Goal: Task Accomplishment & Management: Manage account settings

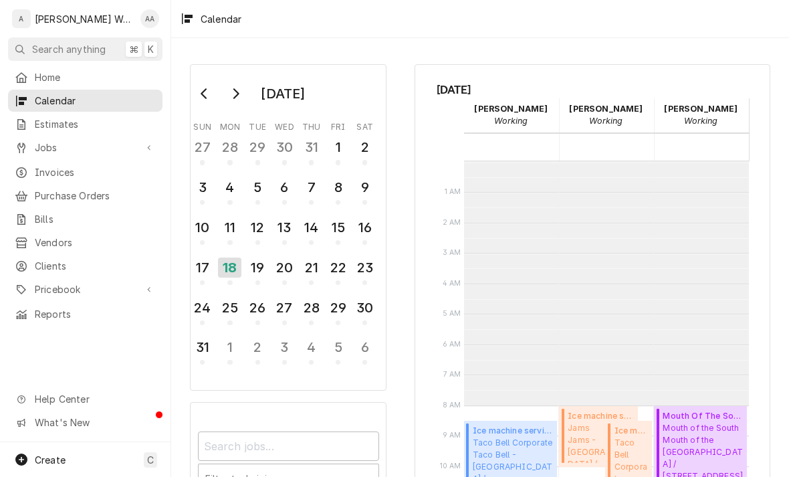
scroll to position [243, 0]
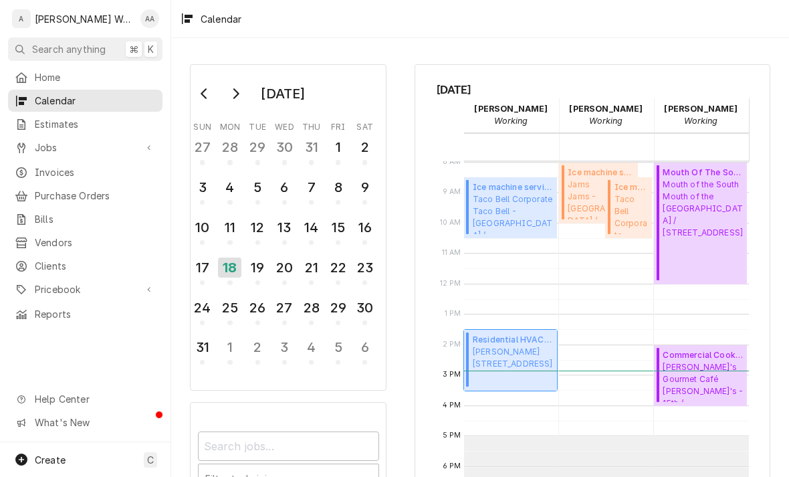
click at [521, 348] on span "Kenneth Kult 3104 S 165th Ave, Omaha, Ne 68130" at bounding box center [513, 358] width 80 height 24
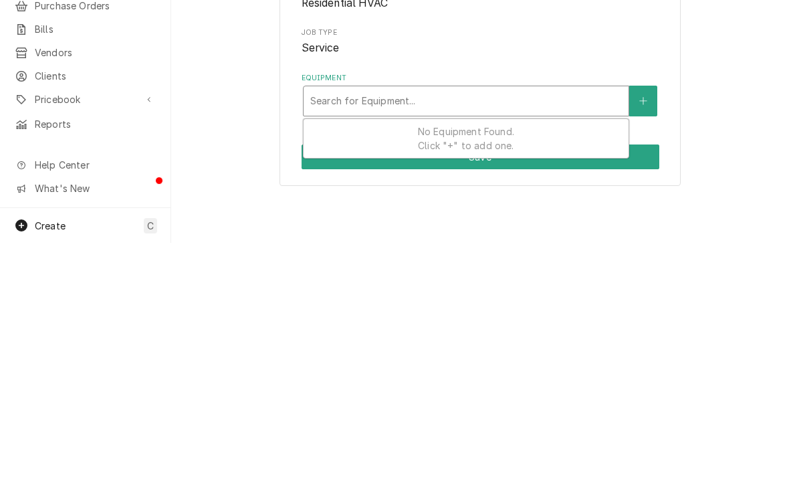
click at [650, 328] on button "Equipment" at bounding box center [643, 335] width 28 height 31
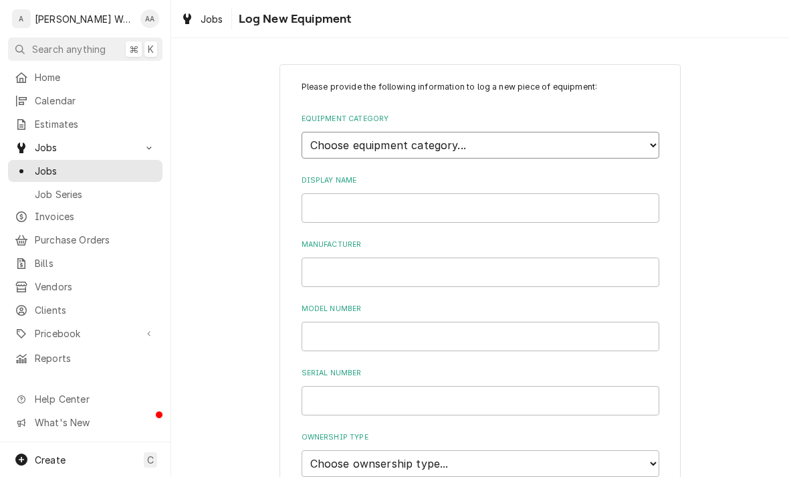
click at [631, 139] on select "Choose equipment category... Ice Machines Refrigeration Beverage Equipment Work…" at bounding box center [481, 145] width 358 height 27
select select "15"
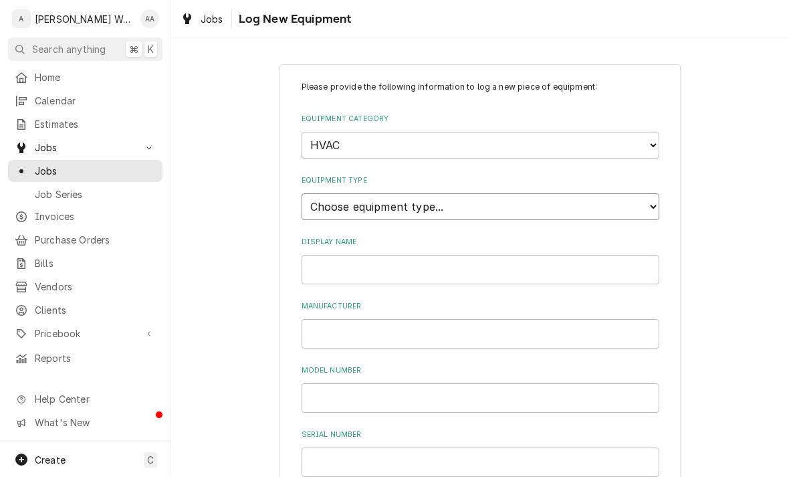
click at [589, 193] on select "Choose equipment type... Condenser Furnace Chiller Air Handler VRF Mini Split M…" at bounding box center [481, 206] width 358 height 27
select select "118"
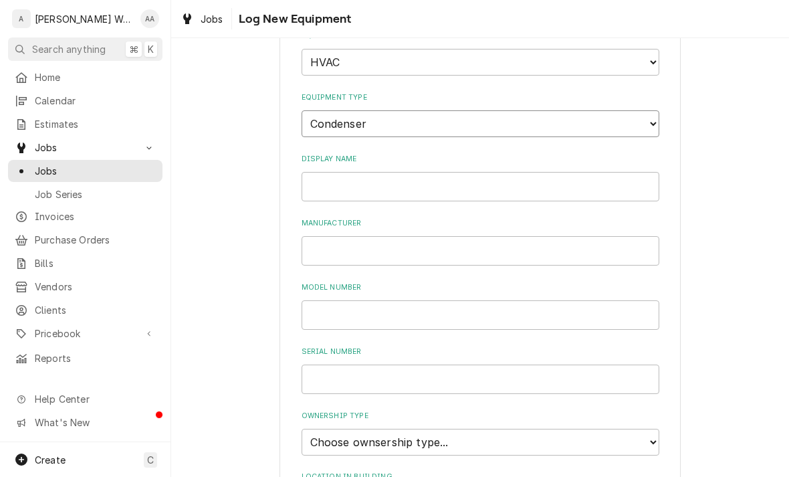
scroll to position [84, 0]
click at [324, 171] on input "Display Name" at bounding box center [481, 185] width 358 height 29
type input "AC"
click at [338, 245] on input "Manufacturer" at bounding box center [481, 249] width 358 height 29
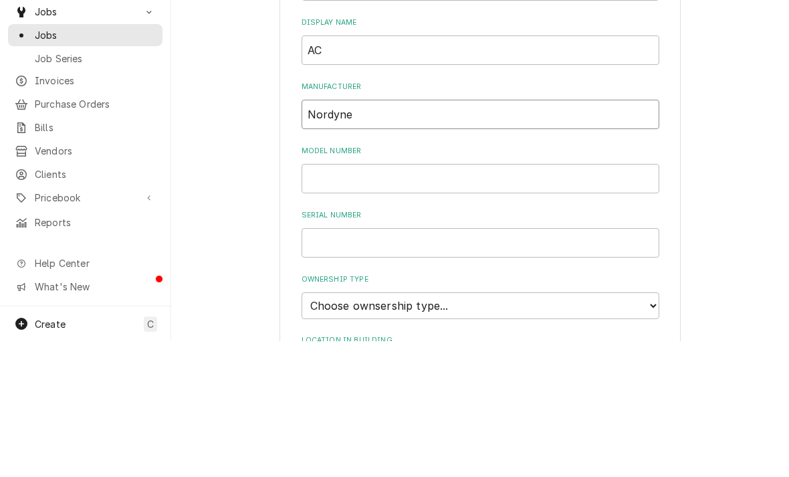
type input "Nordyne"
click at [325, 300] on input "Model Number" at bounding box center [481, 314] width 358 height 29
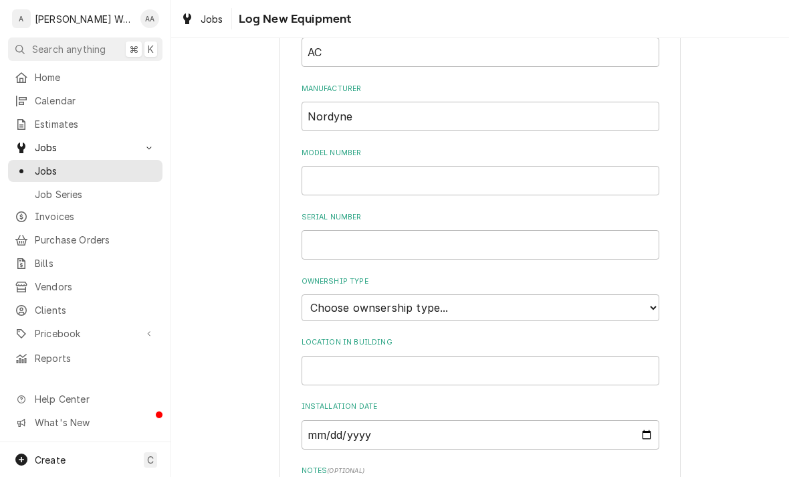
scroll to position [233, 0]
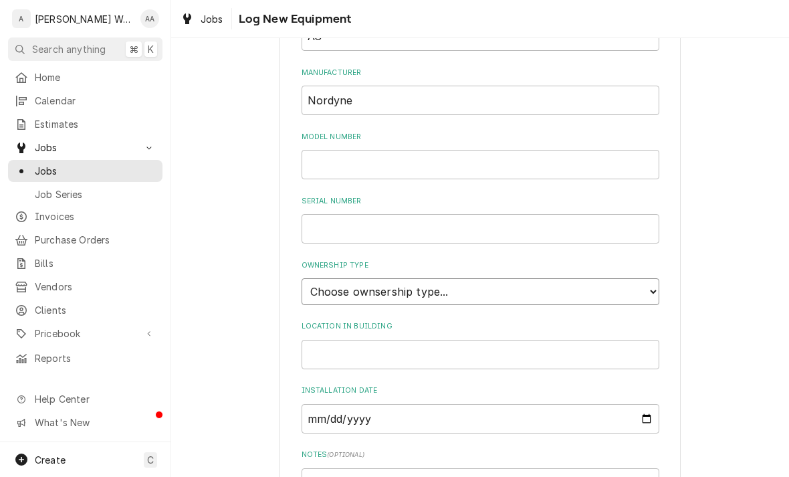
click at [621, 278] on select "Choose ownsership type... Unknown Owned Leased Rented" at bounding box center [481, 291] width 358 height 27
select select "1"
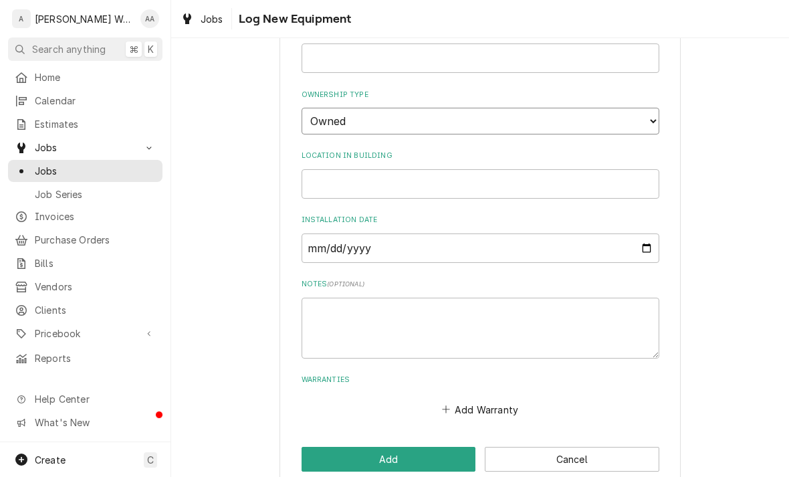
scroll to position [403, 0]
click at [324, 299] on textarea "Notes ( optional )" at bounding box center [481, 329] width 358 height 61
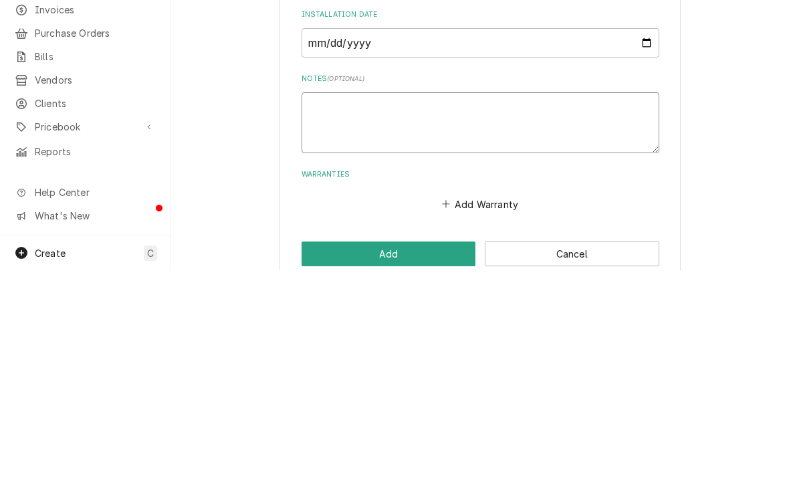
type textarea "x"
type textarea "5"
type textarea "x"
type textarea "5"
type textarea "x"
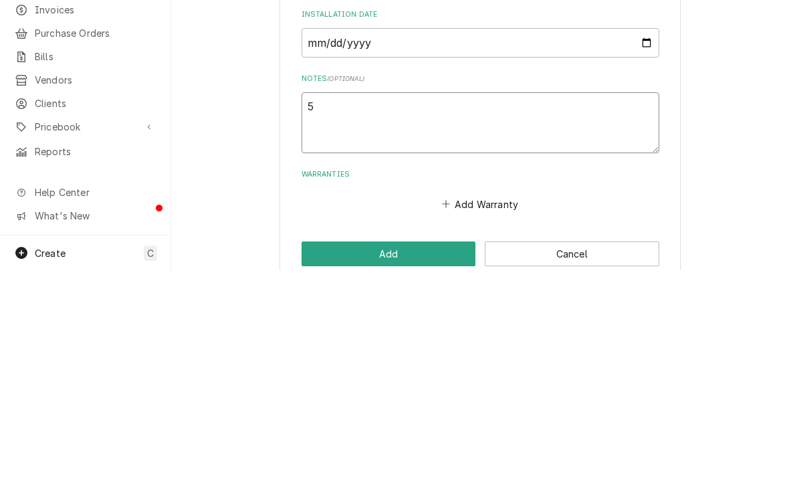
type textarea "5 t"
type textarea "x"
type textarea "5 to"
type textarea "x"
type textarea "5 tom"
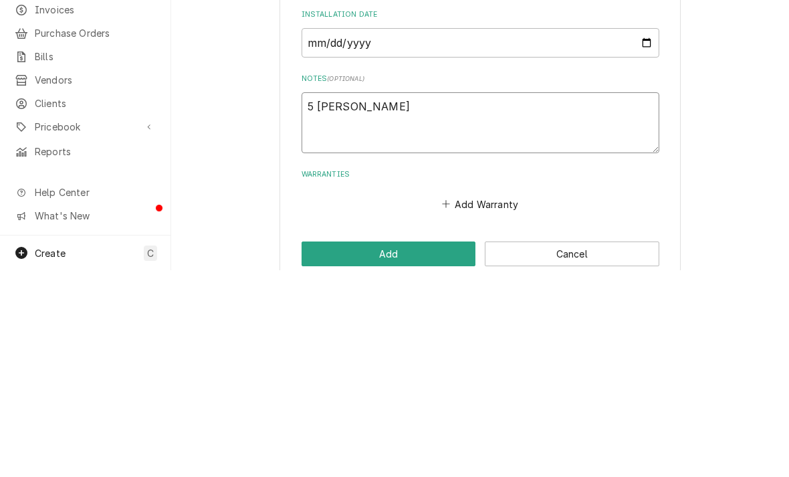
type textarea "x"
type textarea "5 ton"
type textarea "x"
type textarea "5 ton"
type textarea "x"
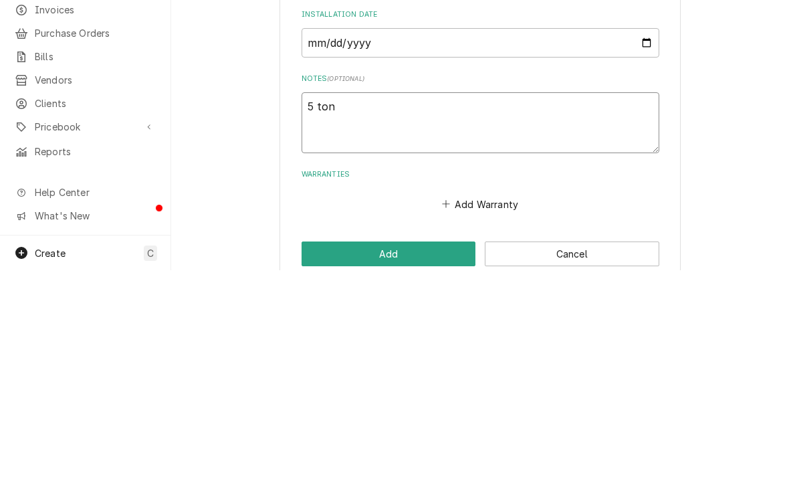
type textarea "5 ton"
type textarea "x"
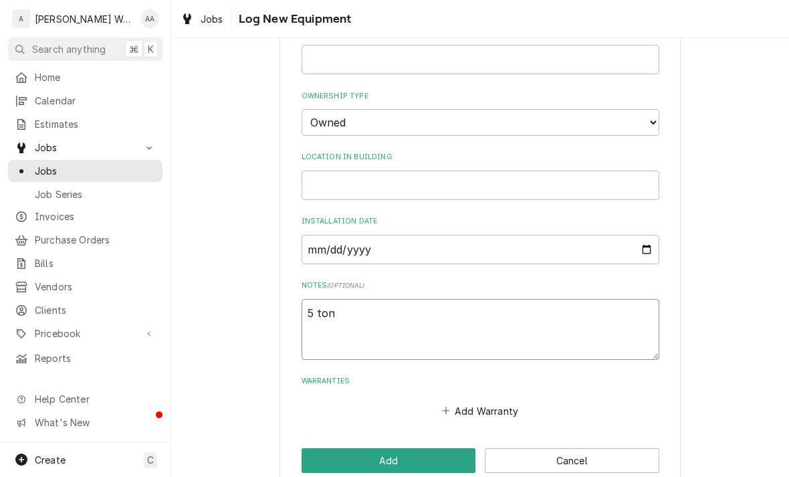
type textarea "5 ton"
click at [332, 448] on button "Add" at bounding box center [389, 460] width 175 height 25
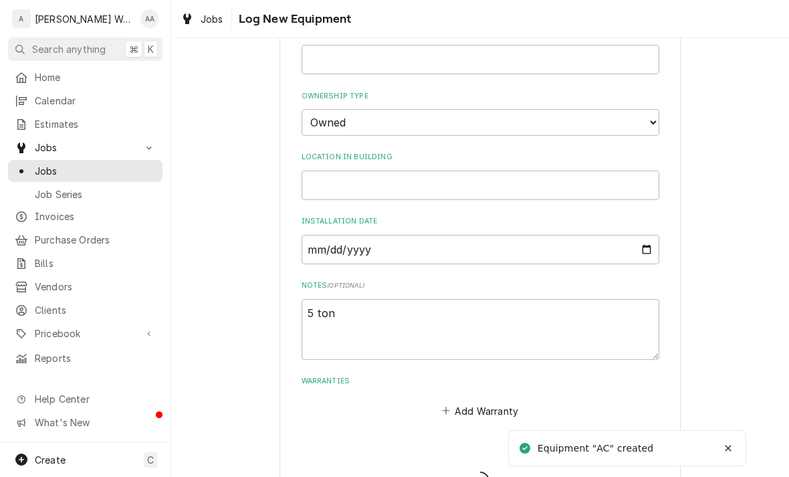
type textarea "x"
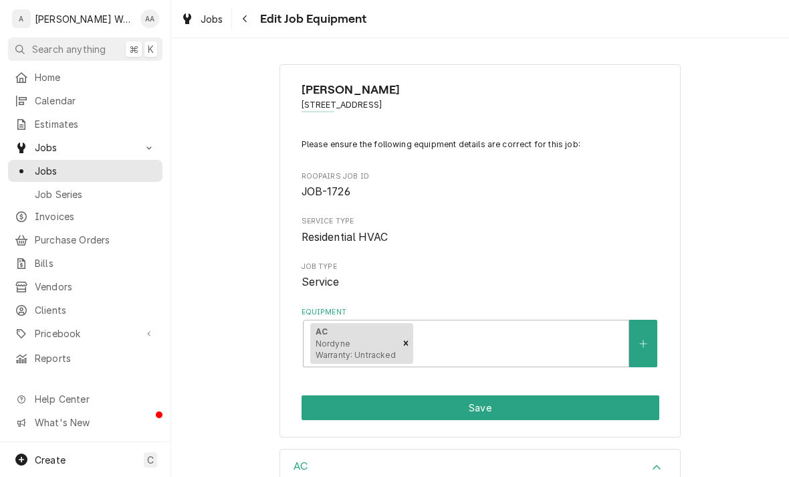
click at [575, 409] on button "Save" at bounding box center [481, 407] width 358 height 25
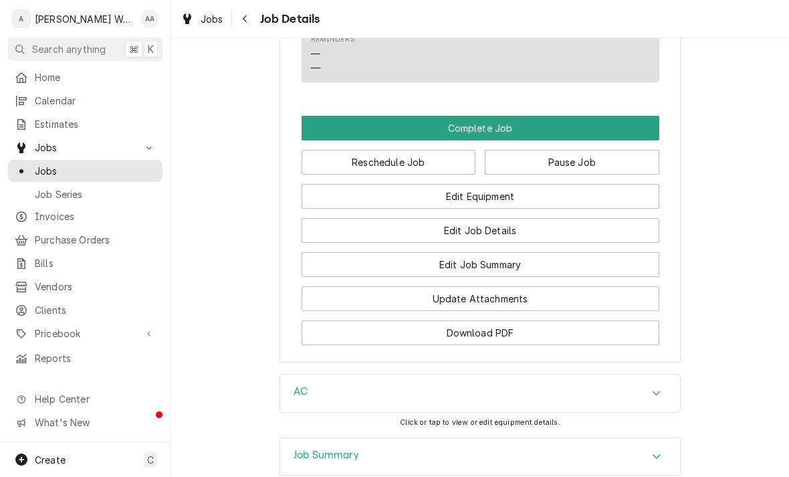
scroll to position [867, 0]
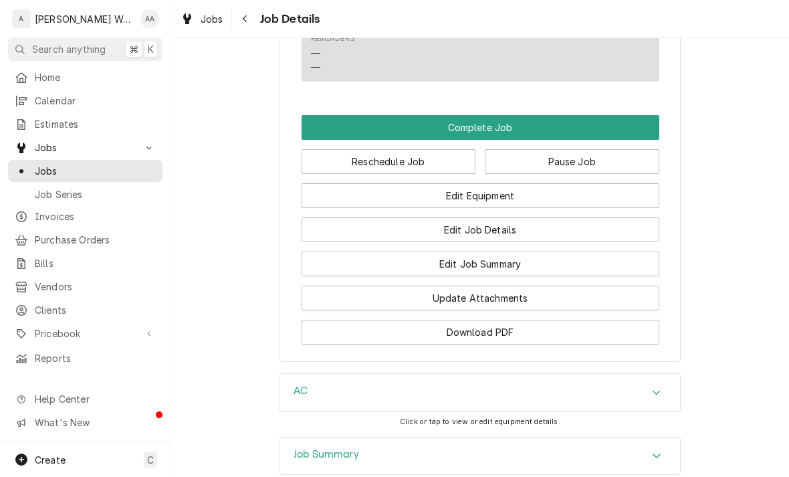
click at [595, 269] on button "Edit Job Summary" at bounding box center [481, 264] width 358 height 25
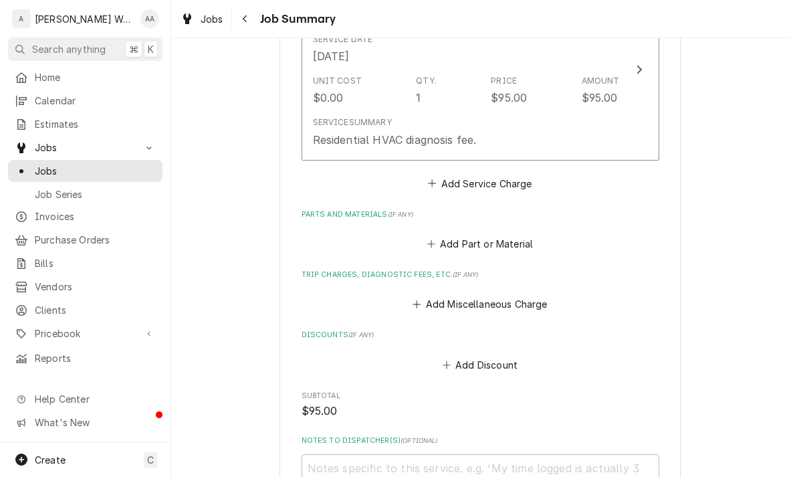
click at [605, 132] on div "Service Summary Residential HVAC diagnosis fee." at bounding box center [466, 131] width 307 height 41
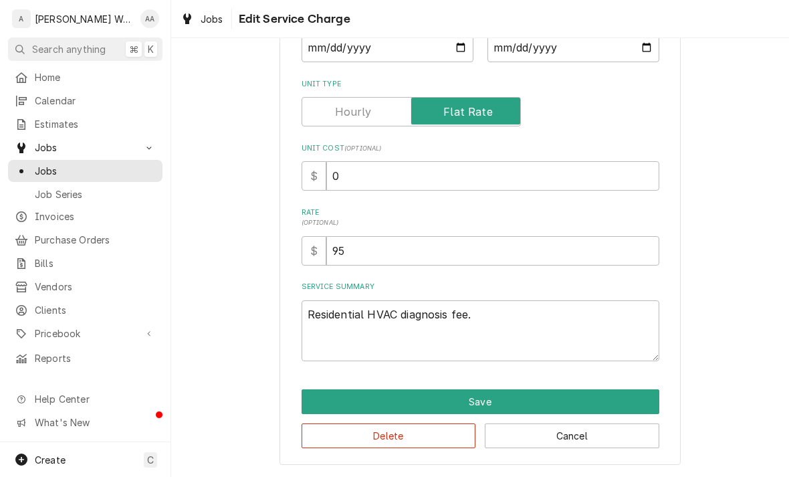
scroll to position [171, 0]
type textarea "x"
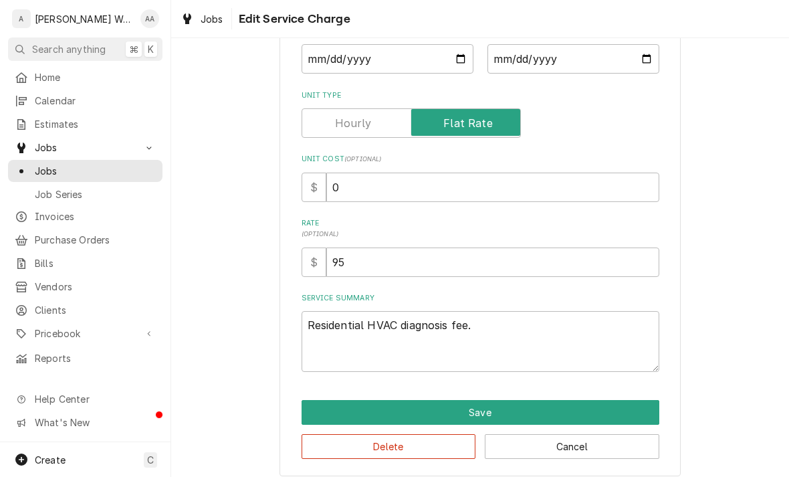
scroll to position [0, 0]
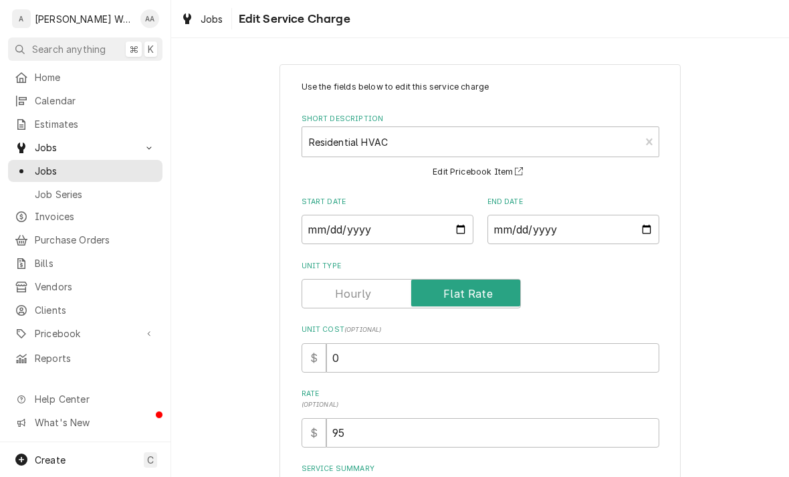
click at [334, 296] on input "Unit Type" at bounding box center [411, 293] width 207 height 29
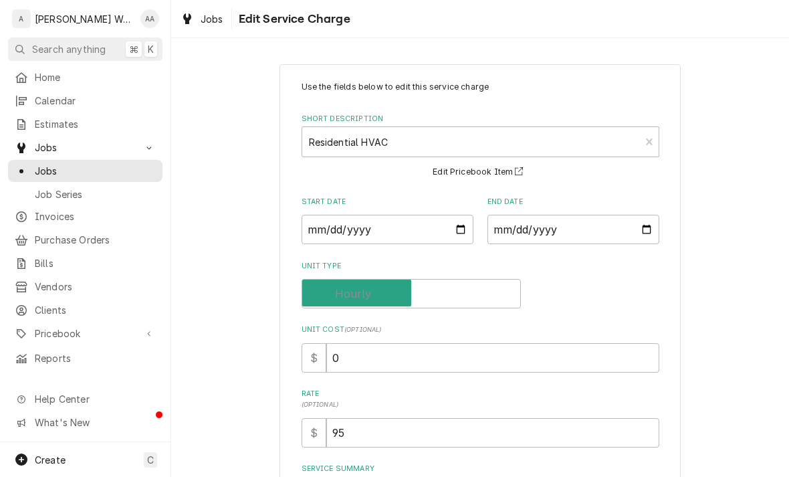
checkbox input "false"
type textarea "x"
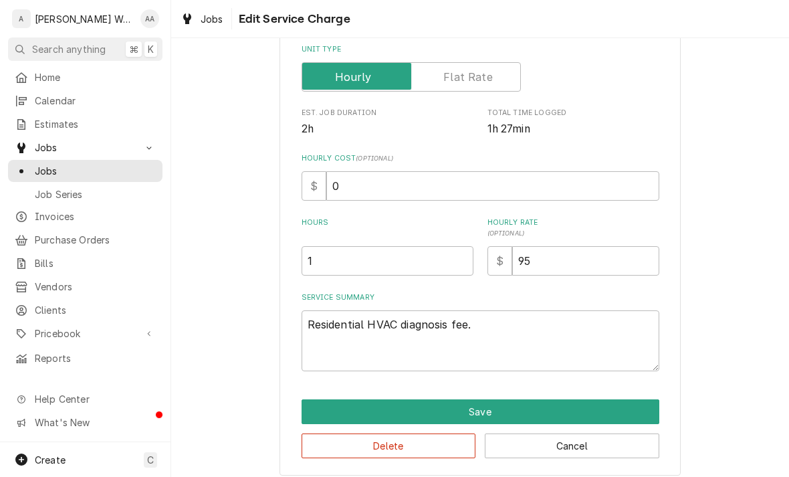
scroll to position [224, 0]
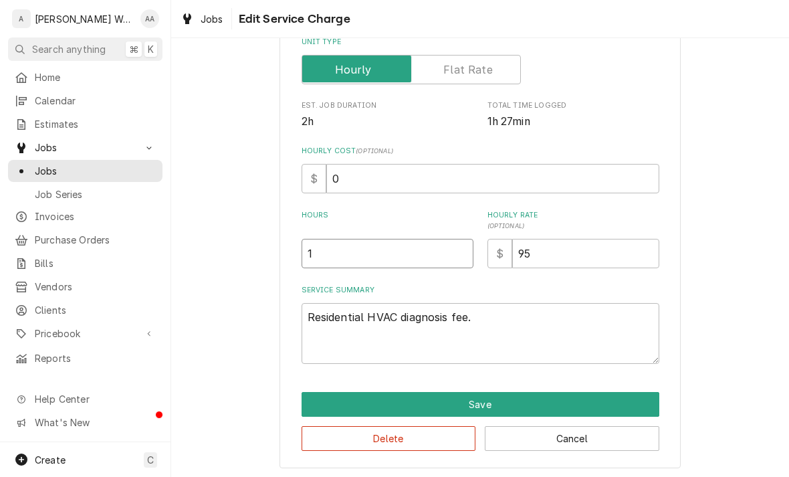
click at [338, 256] on input "1" at bounding box center [388, 253] width 172 height 29
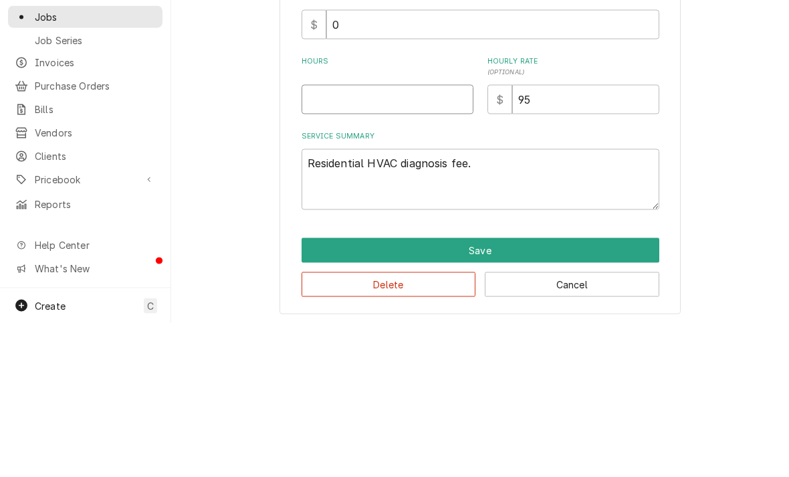
type textarea "x"
type input "1"
type textarea "x"
type input "1.7"
type textarea "x"
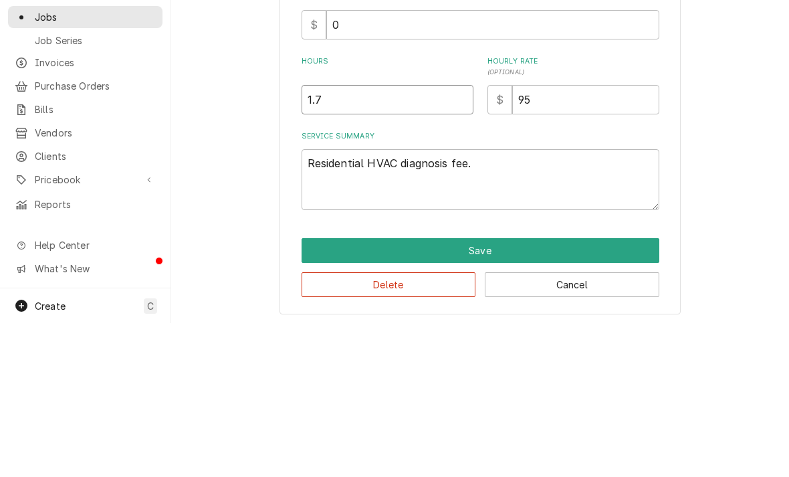
type input "1.75"
type textarea "x"
type input "1.75"
click at [546, 303] on textarea "Residential HVAC diagnosis fee." at bounding box center [481, 333] width 358 height 61
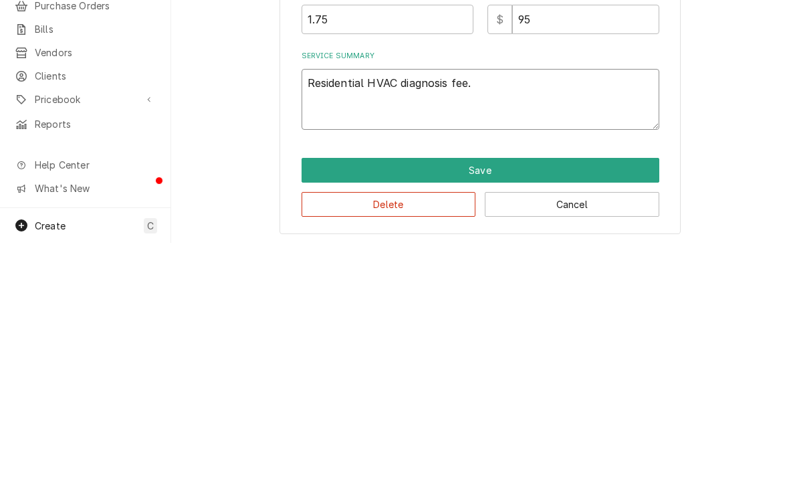
type textarea "x"
type textarea "R"
type textarea "x"
type textarea "Ch"
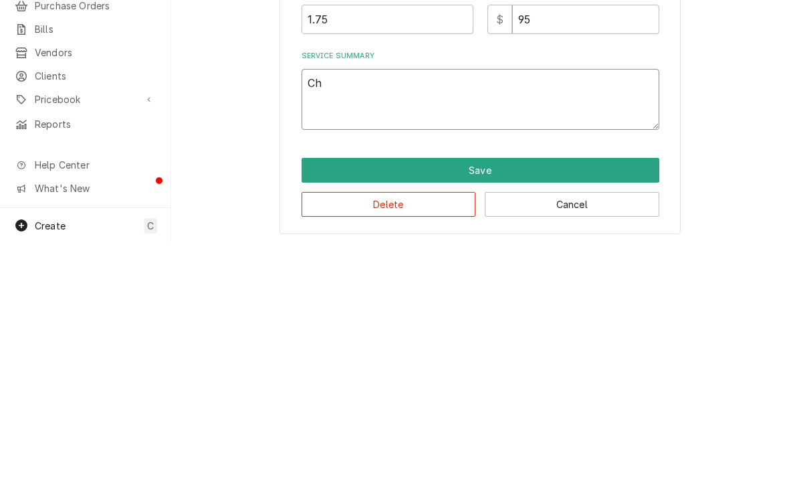
type textarea "x"
type textarea "Cha"
type textarea "x"
type textarea "Charg"
type textarea "x"
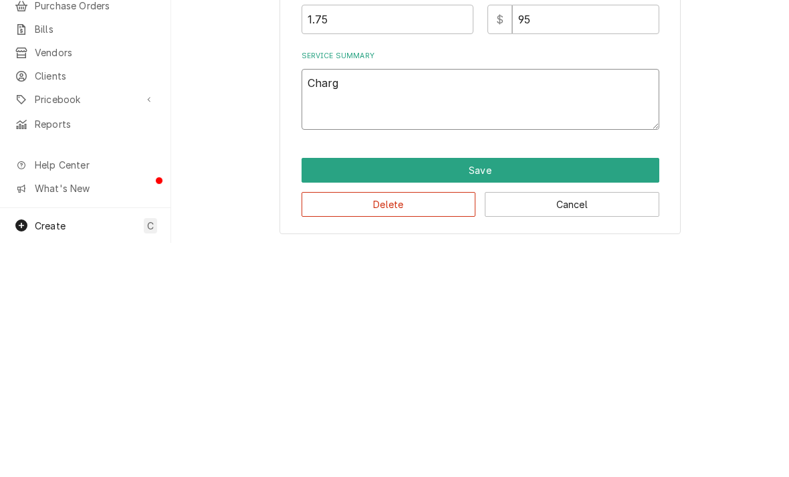
type textarea "Charge"
type textarea "x"
type textarea "Charged"
type textarea "x"
type textarea "Charged s"
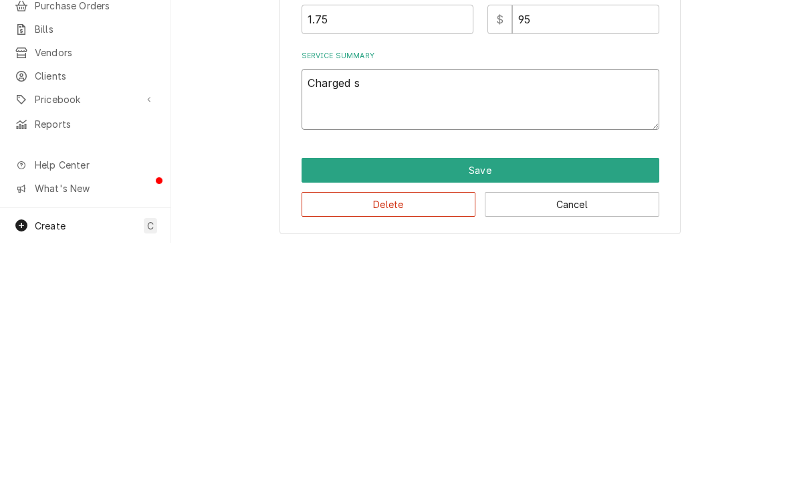
type textarea "x"
type textarea "Charged sys"
type textarea "x"
type textarea "Charged syst"
type textarea "x"
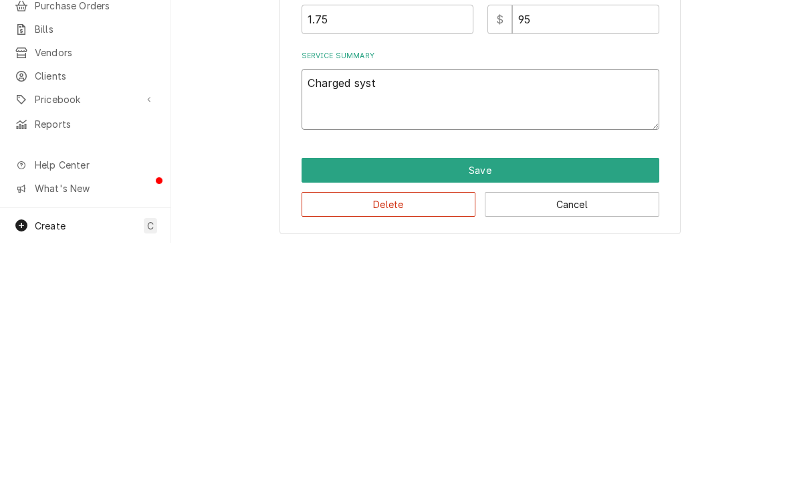
type textarea "Charged syste"
type textarea "x"
type textarea "Charged system"
type textarea "x"
type textarea "Charged system"
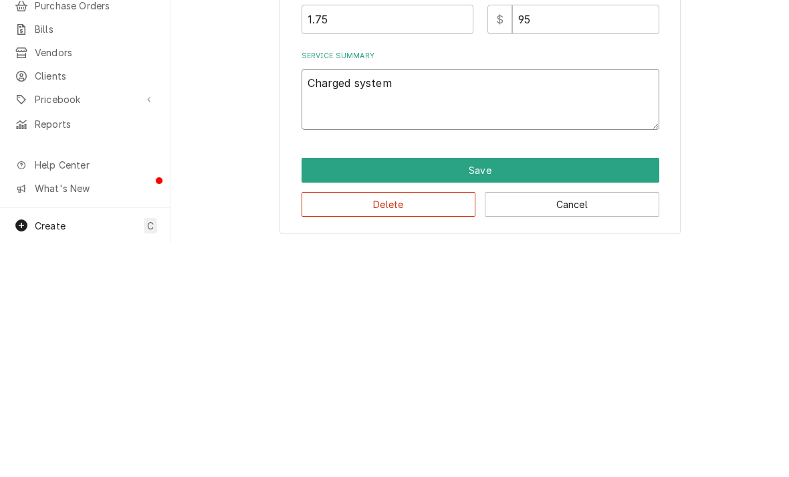
type textarea "x"
type textarea "Charged system wi"
type textarea "x"
type textarea "Charged system wit"
type textarea "x"
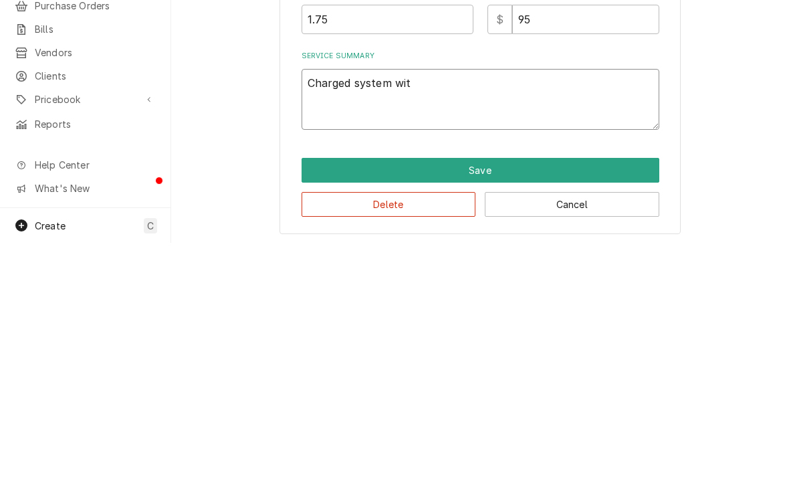
type textarea "Charged system with"
type textarea "x"
type textarea "Charged system with"
type textarea "x"
type textarea "Charged system with c"
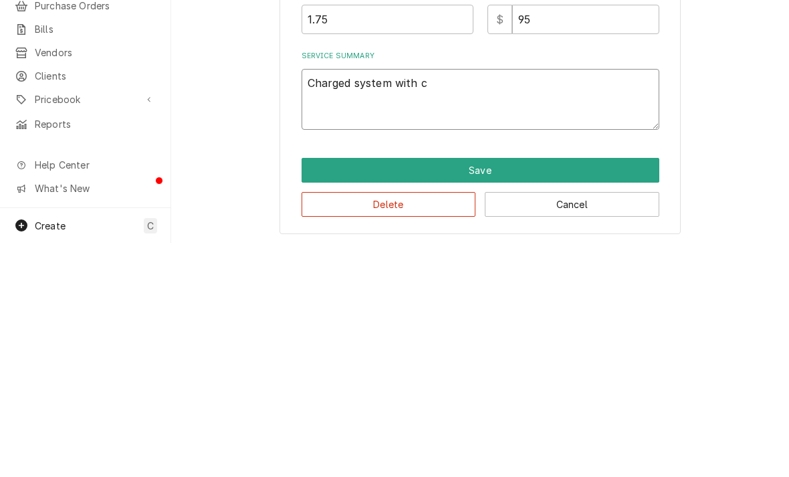
type textarea "x"
type textarea "Charged system with cu"
type textarea "x"
type textarea "Charged system with cus"
type textarea "x"
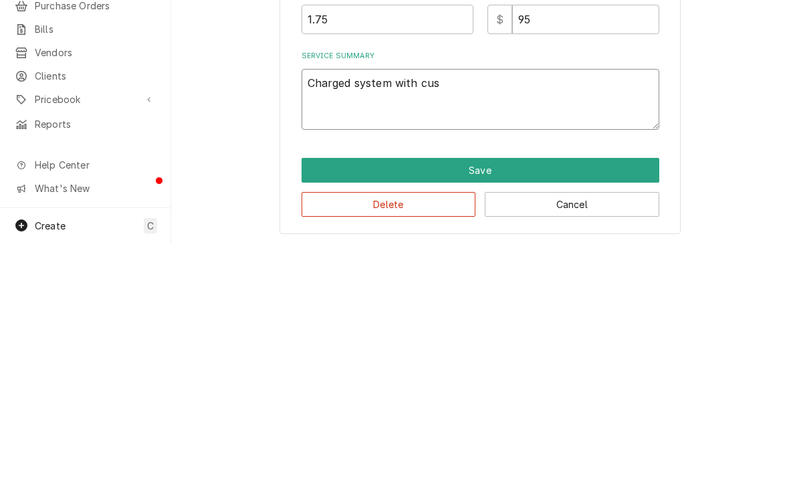
type textarea "Charged system with cust"
type textarea "x"
type textarea "Charged system with custo"
type textarea "x"
type textarea "Charged system with custom"
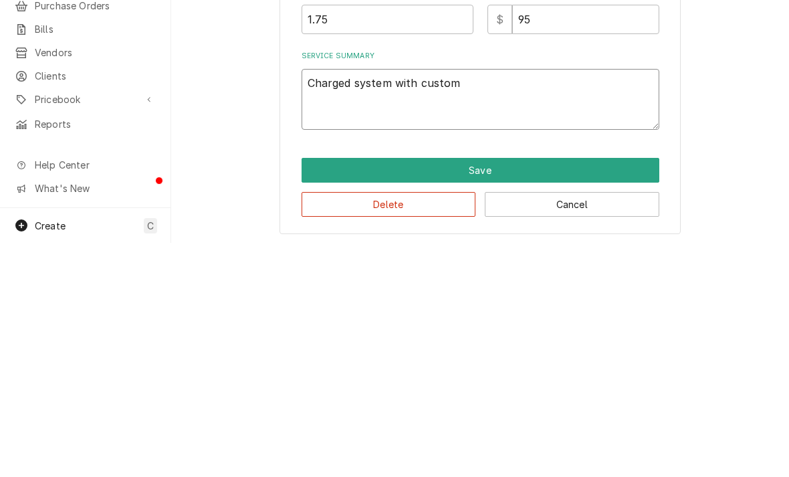
type textarea "x"
type textarea "Charged system with custome"
type textarea "x"
type textarea "Charged system with customer"
type textarea "x"
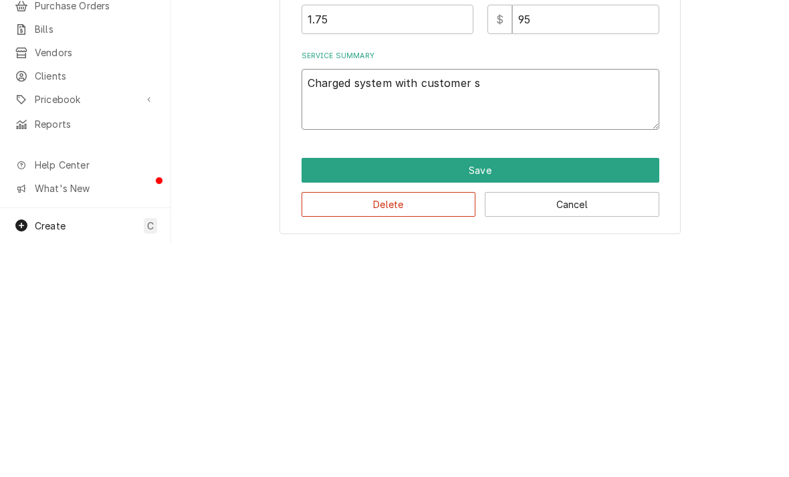
type textarea "Charged system with customer su"
type textarea "x"
type textarea "Charged system with customer sup"
type textarea "x"
type textarea "Charged system with customer supp"
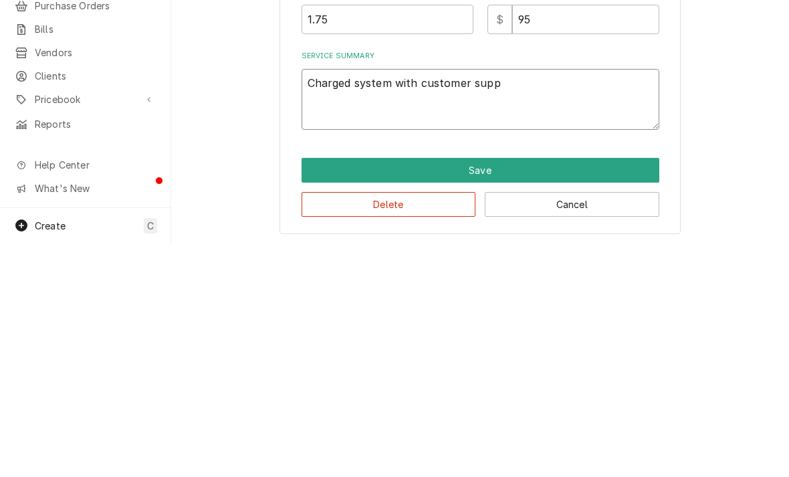
type textarea "x"
type textarea "Charged system with customer suppl"
type textarea "x"
type textarea "Charged system with customer supplie"
type textarea "x"
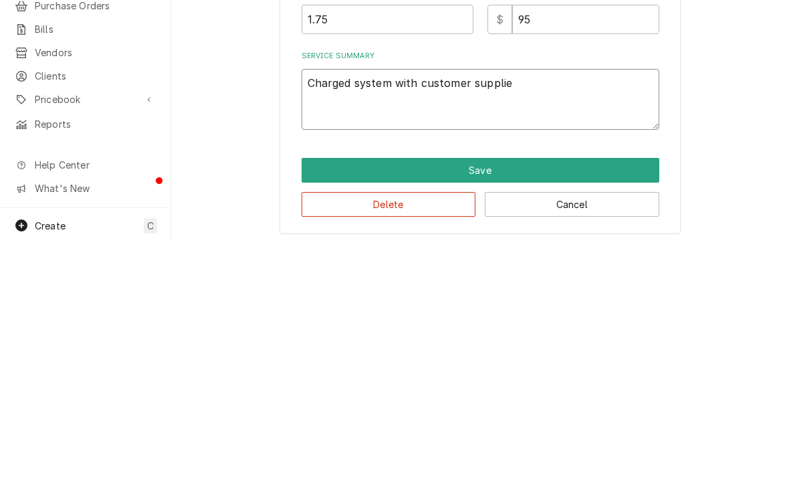
type textarea "Charged system with customer supplied"
type textarea "x"
type textarea "Charged system with customer supplied r"
type textarea "x"
type textarea "Charged system with customer supplied re"
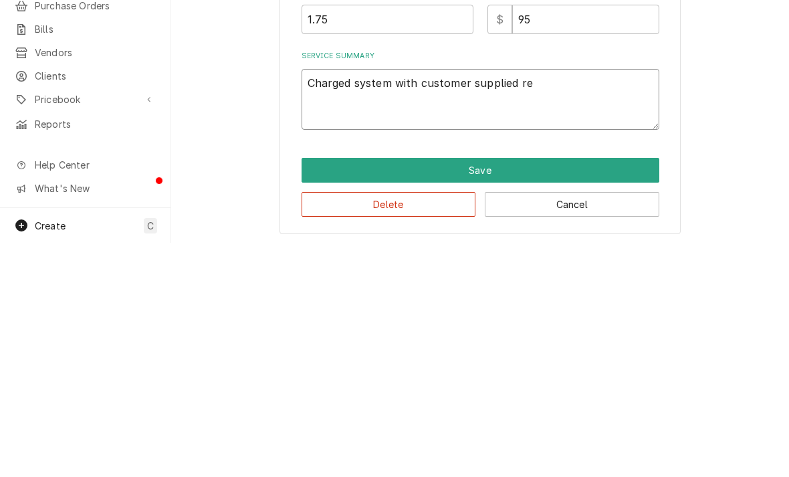
type textarea "x"
type textarea "Charged system with customer supplied refr"
type textarea "x"
type textarea "Charged system with customer supplied refri"
type textarea "x"
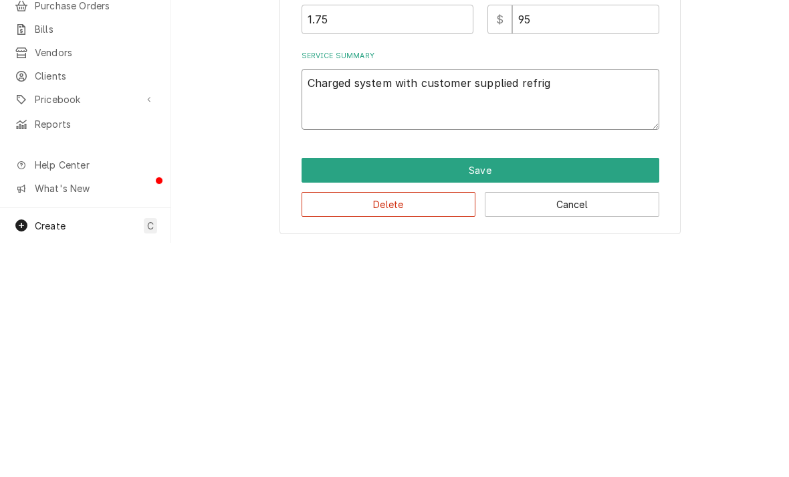
type textarea "Charged system with customer supplied refrige"
type textarea "x"
type textarea "Charged system with customer supplied refriger"
type textarea "x"
type textarea "Charged system with customer supplied refrigera"
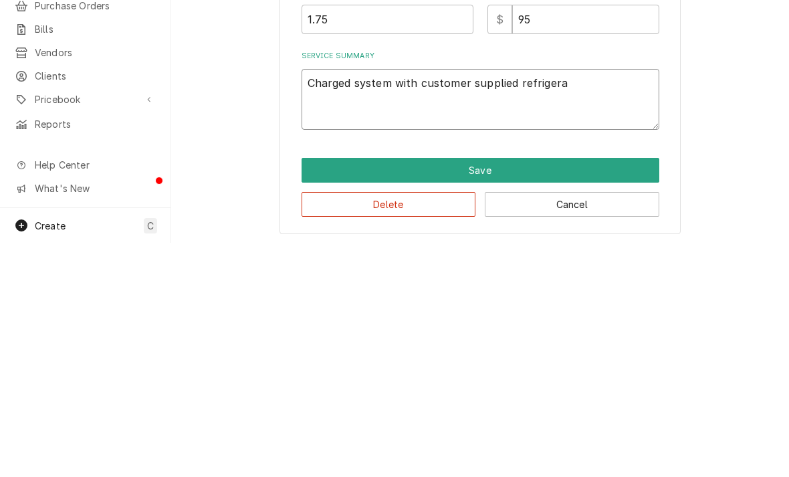
type textarea "x"
type textarea "Charged system with customer supplied refrigeran"
type textarea "x"
type textarea "Charged system with customer supplied refrigerant"
type textarea "x"
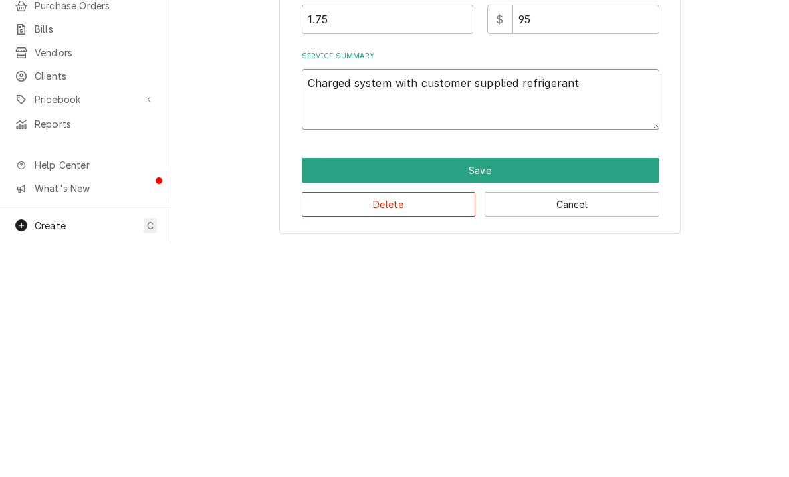
type textarea "Charged system with customer supplied refrigerant"
type textarea "x"
type textarea "Charged system with customer supplied refrigerant."
type textarea "x"
type textarea "Charged system with customer supplied refrigerant. Re"
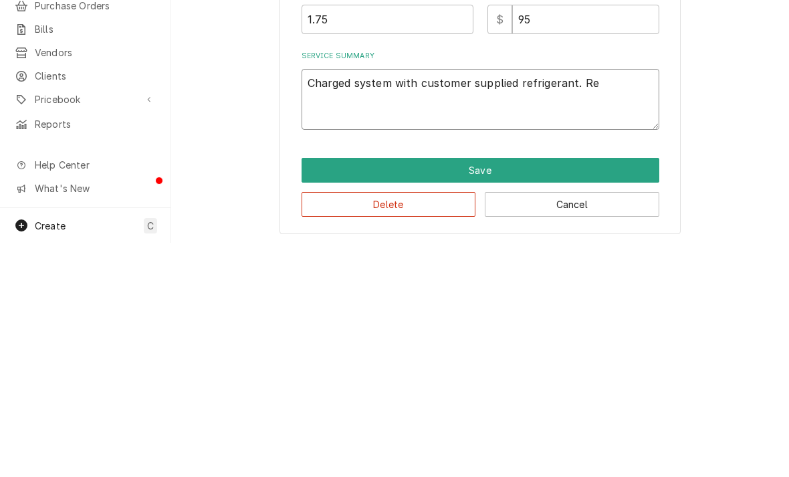
type textarea "x"
type textarea "Charged system with customer supplied refrigerant. Rep"
type textarea "x"
type textarea "Charged system with customer supplied refrigerant. Repl"
type textarea "x"
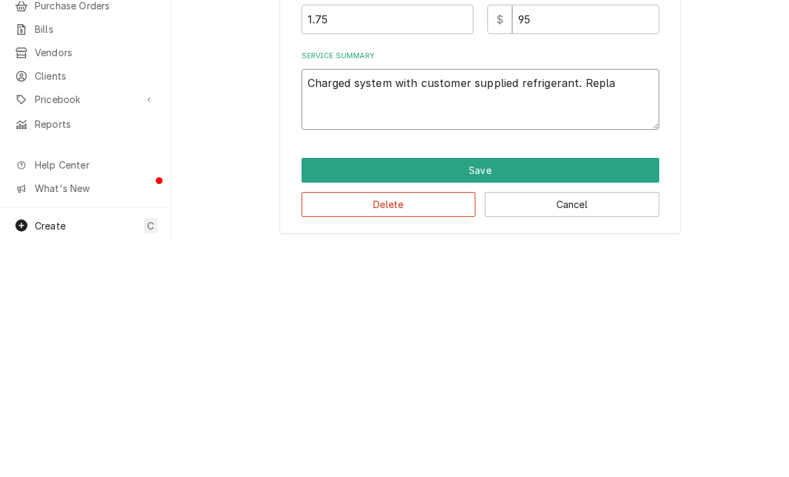
type textarea "Charged system with customer supplied refrigerant. Replac"
type textarea "x"
type textarea "Charged system with customer supplied refrigerant. Replace"
type textarea "x"
type textarea "Charged system with customer supplied refrigerant. Replaced"
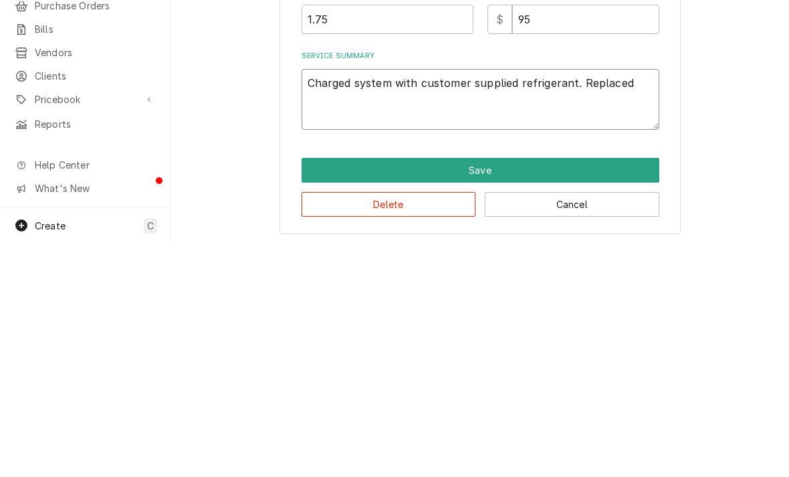
type textarea "x"
type textarea "Charged system with customer supplied refrigerant. Replaced f"
type textarea "x"
type textarea "Charged system with customer supplied refrigerant. Replaced fa"
type textarea "x"
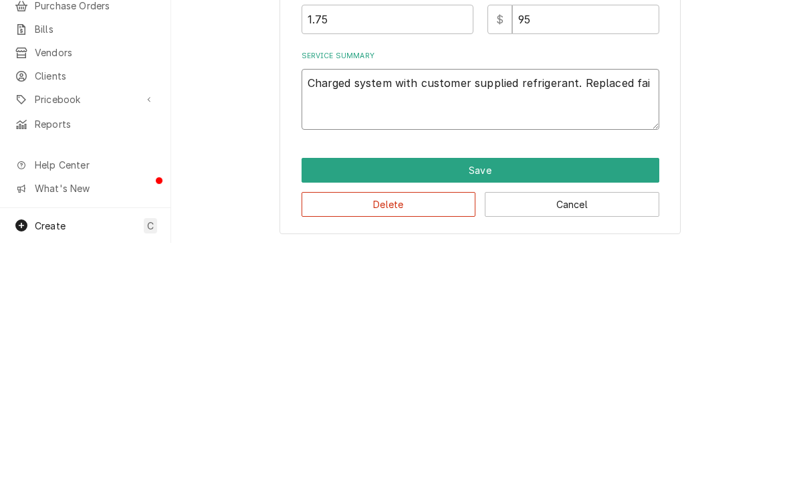
type textarea "Charged system with customer supplied refrigerant. Replaced fail"
type textarea "x"
type textarea "Charged system with customer supplied refrigerant. Replaced faile"
type textarea "x"
type textarea "Charged system with customer supplied refrigerant. Replaced failed"
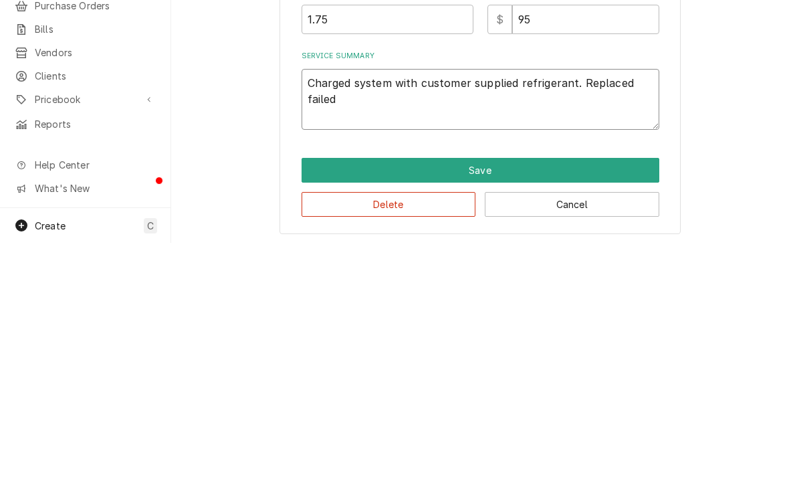
type textarea "x"
type textarea "Charged system with customer supplied refrigerant. Replaced failed f"
type textarea "x"
type textarea "Charged system with customer supplied refrigerant. Replaced failed fan"
type textarea "x"
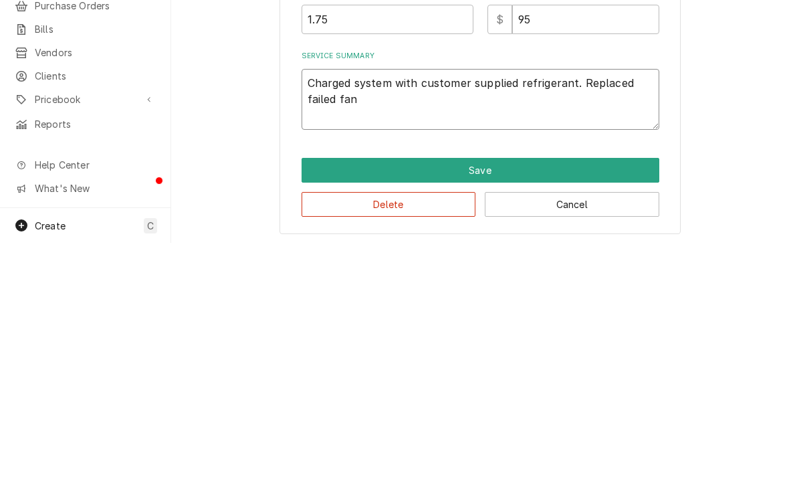
type textarea "Charged system with customer supplied refrigerant. Replaced failed fan"
type textarea "x"
type textarea "Charged system with customer supplied refrigerant. Replaced failed fan c"
type textarea "x"
type textarea "Charged system with customer supplied refrigerant. Replaced failed fan cap"
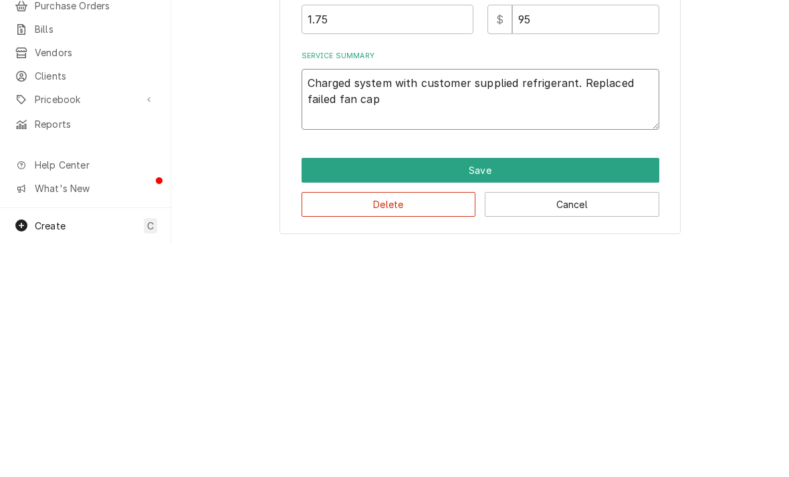
type textarea "x"
type textarea "Charged system with customer supplied refrigerant. Replaced failed fan capa"
type textarea "x"
type textarea "Charged system with customer supplied refrigerant. Replaced failed fan capac"
type textarea "x"
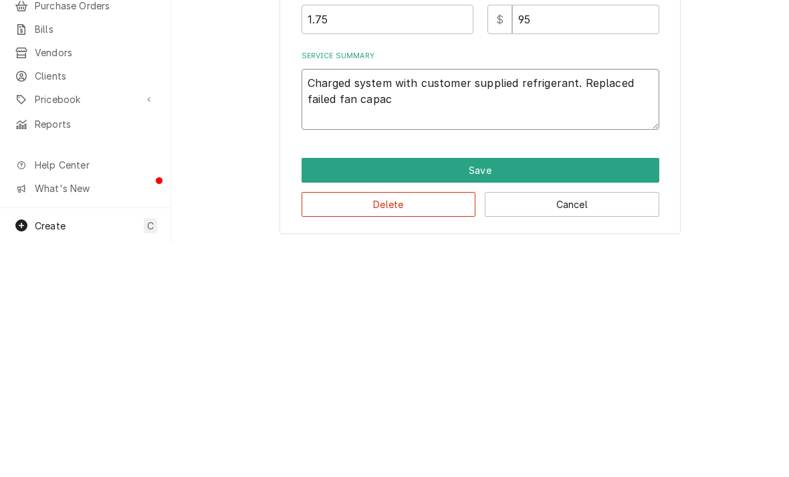
type textarea "Charged system with customer supplied refrigerant. Replaced failed fan capaci"
type textarea "x"
type textarea "Charged system with customer supplied refrigerant. Replaced failed fan capacit"
type textarea "x"
type textarea "Charged system with customer supplied refrigerant. Replaced failed fan capacito"
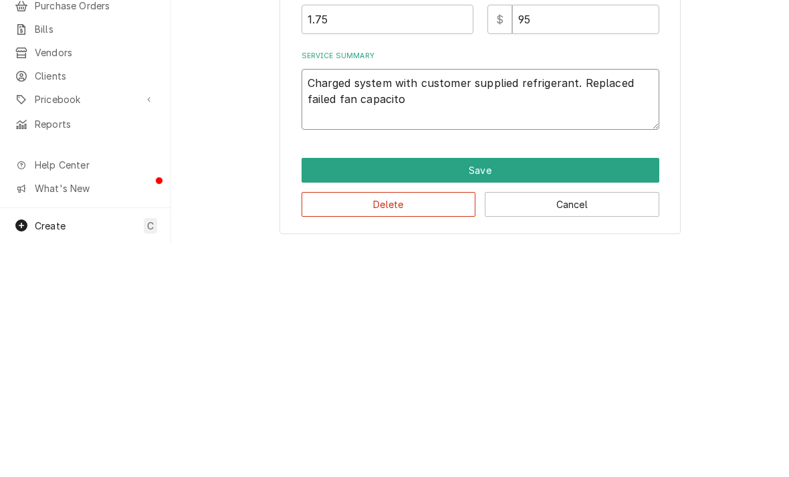
type textarea "x"
type textarea "Charged system with customer supplied refrigerant. Replaced failed fan capacitor"
type textarea "x"
type textarea "Charged system with customer supplied refrigerant. Replaced failed fan capacitor"
type textarea "x"
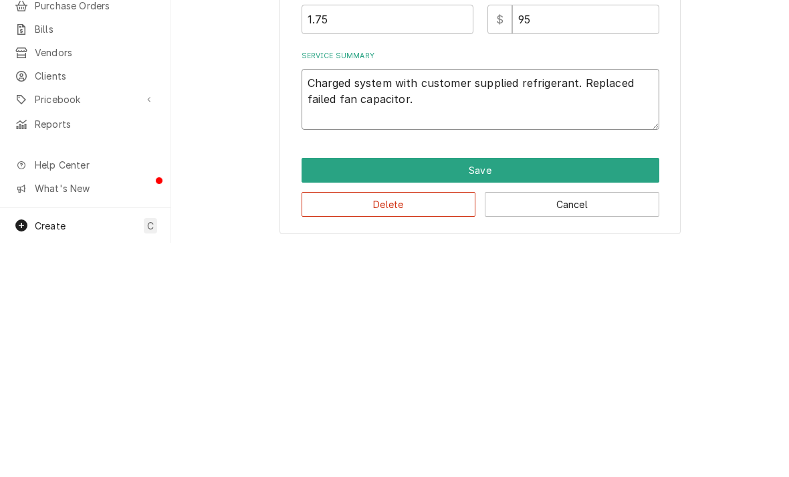
type textarea "Charged system with customer supplied refrigerant. Replaced failed fan capacito…"
type textarea "x"
type textarea "Charged system with customer supplied refrigerant. Replaced failed fan capacito…"
type textarea "x"
type textarea "Charged system with customer supplied refrigerant. Replaced failed fan capacito…"
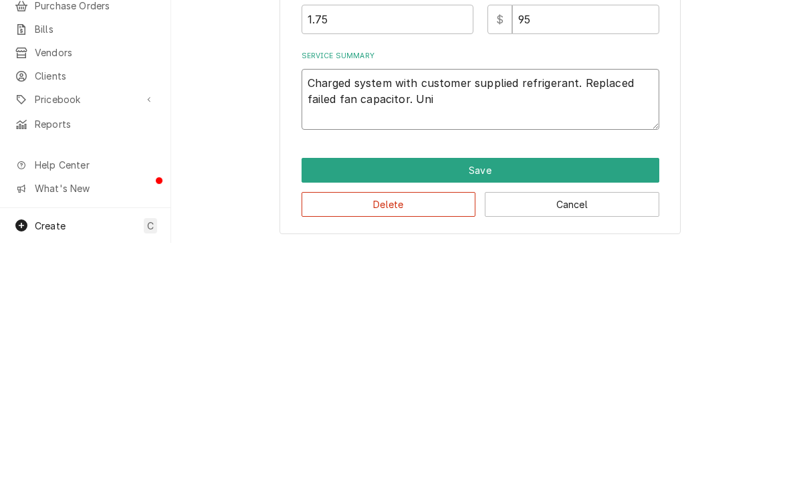
type textarea "x"
type textarea "Charged system with customer supplied refrigerant. Replaced failed fan capacito…"
type textarea "x"
type textarea "Charged system with customer supplied refrigerant. Replaced failed fan capacito…"
type textarea "x"
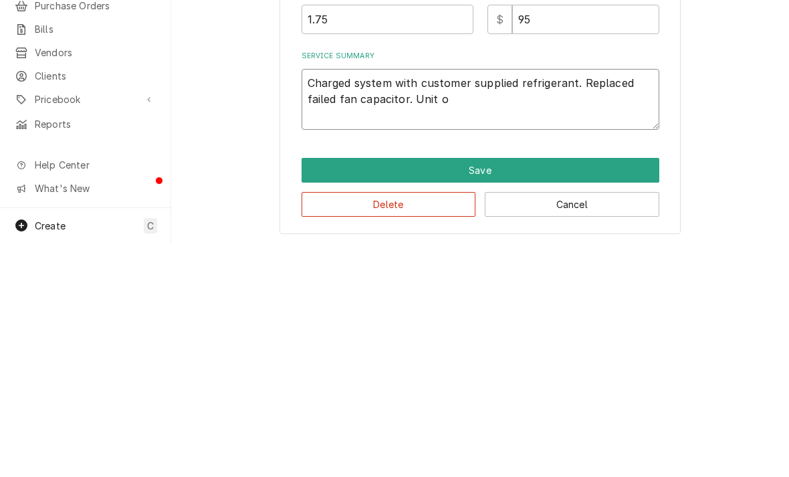
type textarea "Charged system with customer supplied refrigerant. Replaced failed fan capacito…"
type textarea "x"
type textarea "Charged system with customer supplied refrigerant. Replaced failed fan capacito…"
type textarea "x"
type textarea "Charged system with customer supplied refrigerant. Replaced failed fan capacito…"
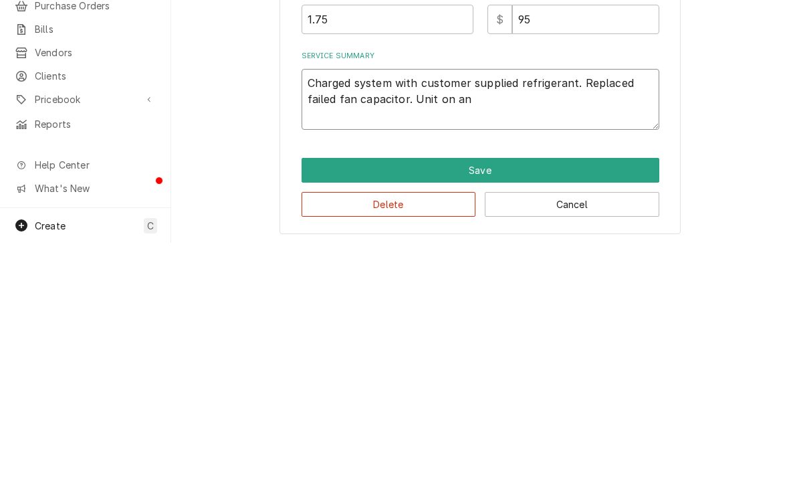
type textarea "x"
type textarea "Charged system with customer supplied refrigerant. Replaced failed fan capacito…"
type textarea "x"
type textarea "Charged system with customer supplied refrigerant. Replaced failed fan capacito…"
type textarea "x"
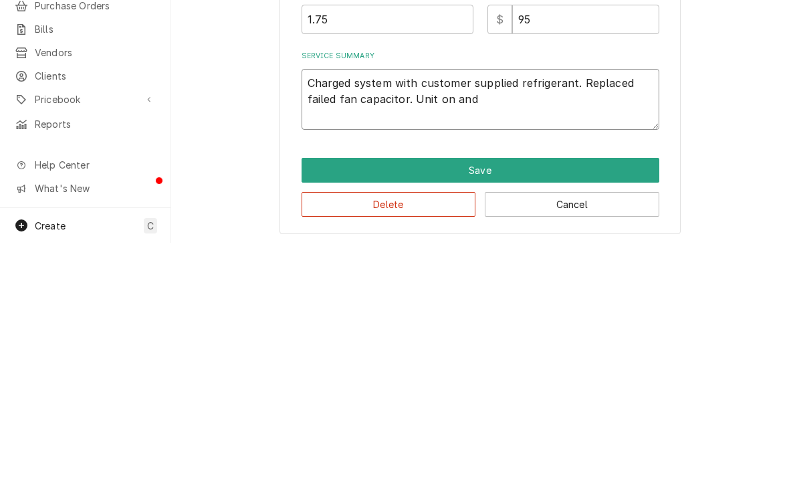
type textarea "Charged system with customer supplied refrigerant. Replaced failed fan capacito…"
type textarea "x"
type textarea "Charged system with customer supplied refrigerant. Replaced failed fan capacito…"
type textarea "x"
type textarea "Charged system with customer supplied refrigerant. Replaced failed fan capacito…"
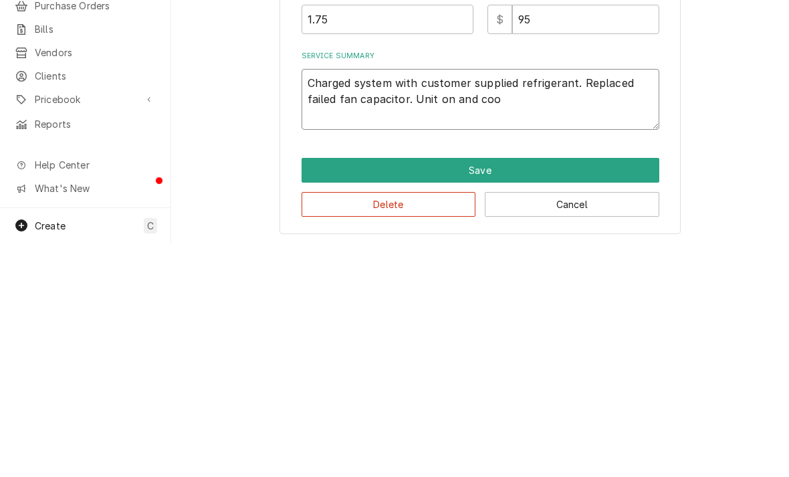
type textarea "x"
type textarea "Charged system with customer supplied refrigerant. Replaced failed fan capacito…"
type textarea "x"
type textarea "Charged system with customer supplied refrigerant. Replaced failed fan capacito…"
type textarea "x"
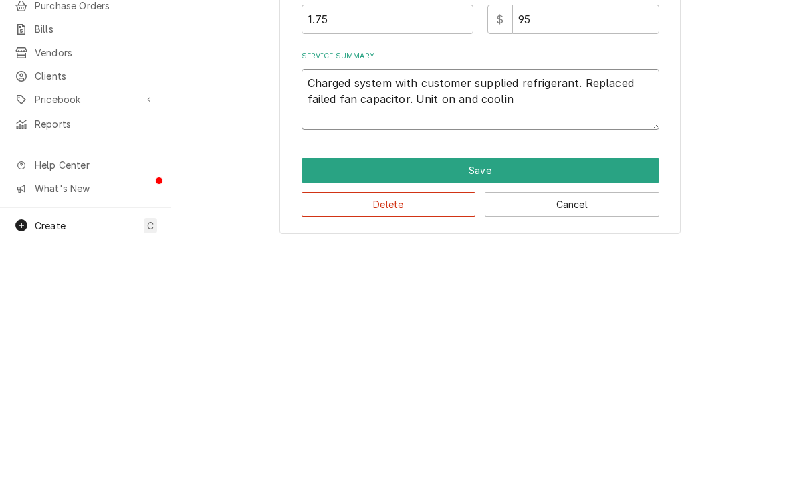
type textarea "Charged system with customer supplied refrigerant. Replaced failed fan capacito…"
type textarea "x"
type textarea "Charged system with customer supplied refrigerant. Replaced failed fan capacito…"
type textarea "x"
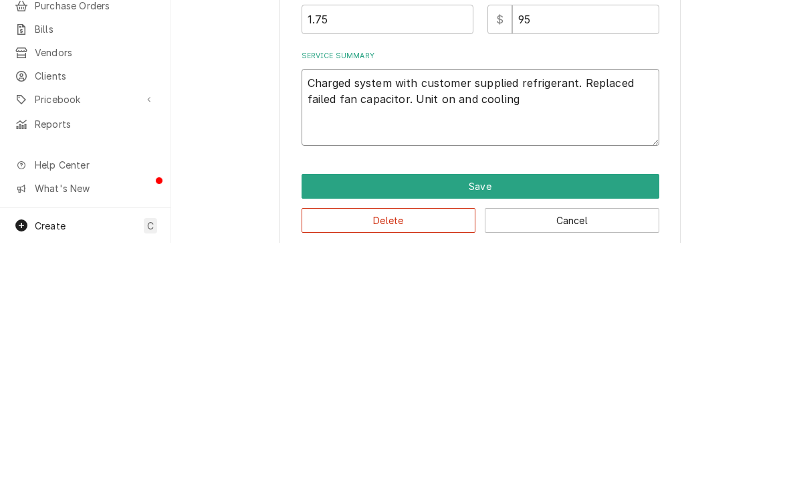
type textarea "Charged system with customer supplied refrigerant. Replaced failed fan capacito…"
type textarea "x"
type textarea "Charged system with customer supplied refrigerant. Replaced failed fan capacito…"
type textarea "x"
type textarea "Charged system with customer supplied refrigerant. Replaced failed fan capacito…"
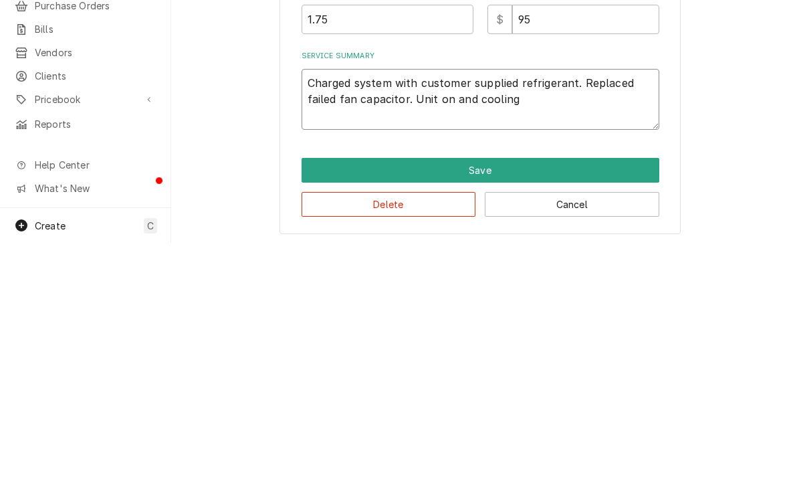
type textarea "x"
type textarea "Charged system with customer supplied refrigerant. Replaced failed fan capacito…"
type textarea "x"
type textarea "Charged system with customer supplied refrigerant. Replaced failed fan capacito…"
type textarea "x"
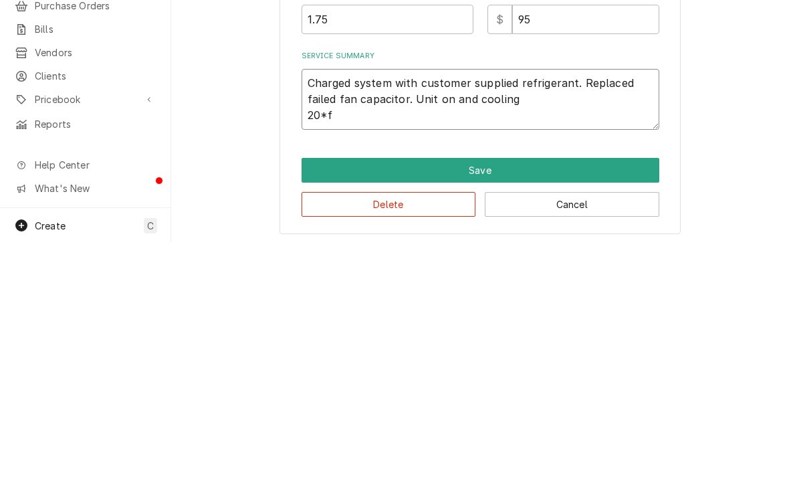
type textarea "Charged system with customer supplied refrigerant. Replaced failed fan capacito…"
type textarea "x"
type textarea "Charged system with customer supplied refrigerant. Replaced failed fan capacito…"
type textarea "x"
type textarea "Charged system with customer supplied refrigerant. Replaced failed fan capacito…"
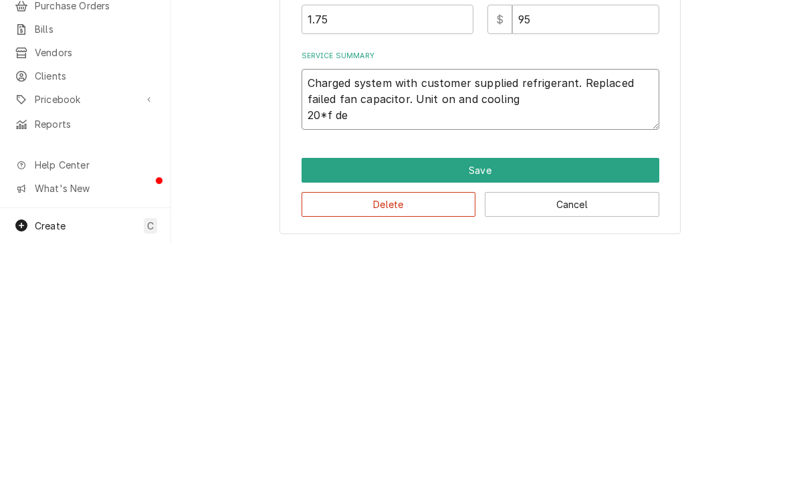
type textarea "x"
type textarea "Charged system with customer supplied refrigerant. Replaced failed fan capacito…"
type textarea "x"
type textarea "Charged system with customer supplied refrigerant. Replaced failed fan capacito…"
type textarea "x"
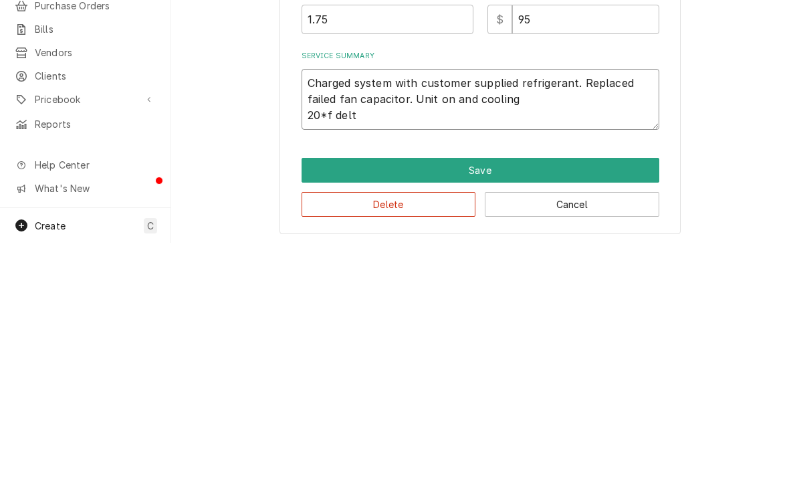
type textarea "Charged system with customer supplied refrigerant. Replaced failed fan capacito…"
type textarea "x"
type textarea "Charged system with customer supplied refrigerant. Replaced failed fan capacito…"
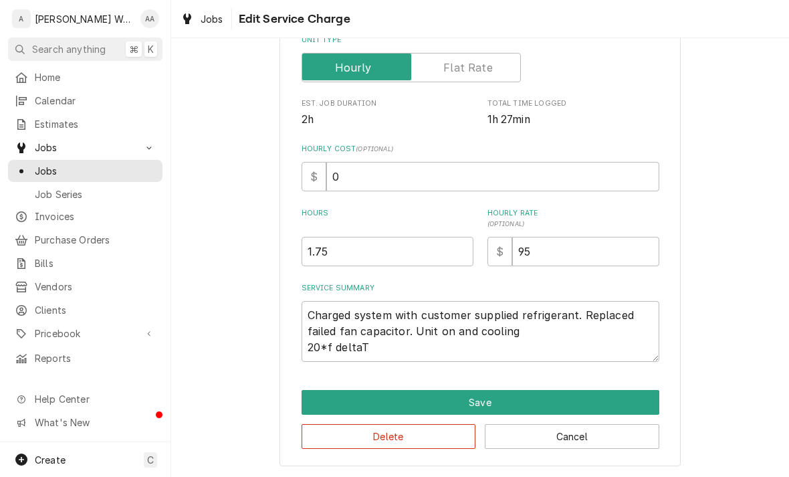
scroll to position [226, 0]
click at [330, 402] on button "Save" at bounding box center [481, 402] width 358 height 25
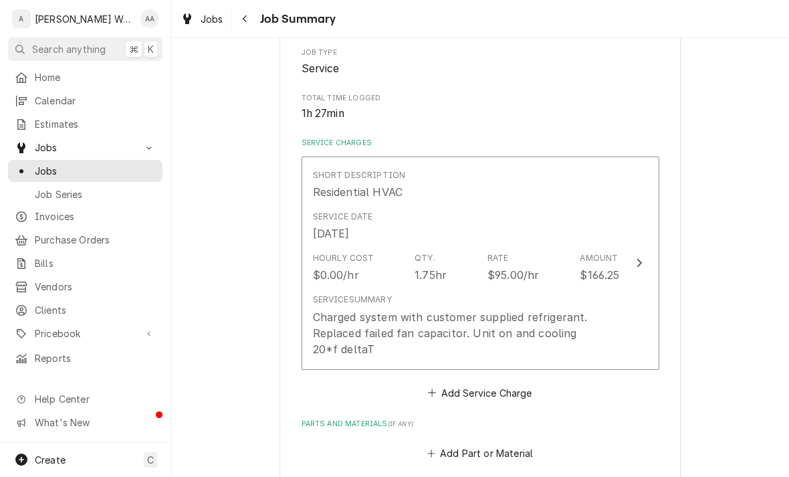
scroll to position [403, 0]
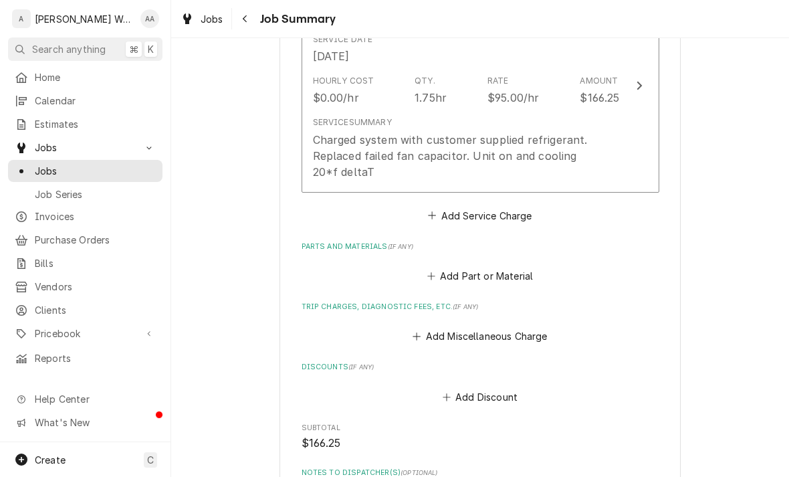
click at [514, 334] on button "Add Miscellaneous Charge" at bounding box center [480, 336] width 139 height 19
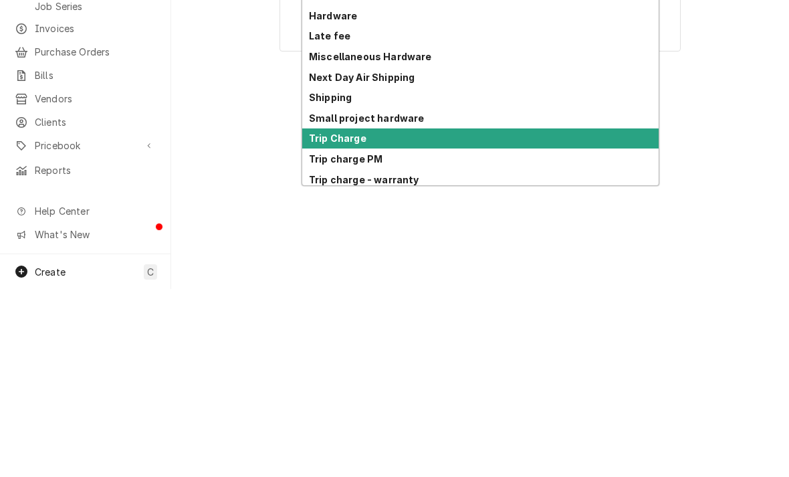
click at [327, 320] on strong "Trip Charge" at bounding box center [338, 325] width 58 height 11
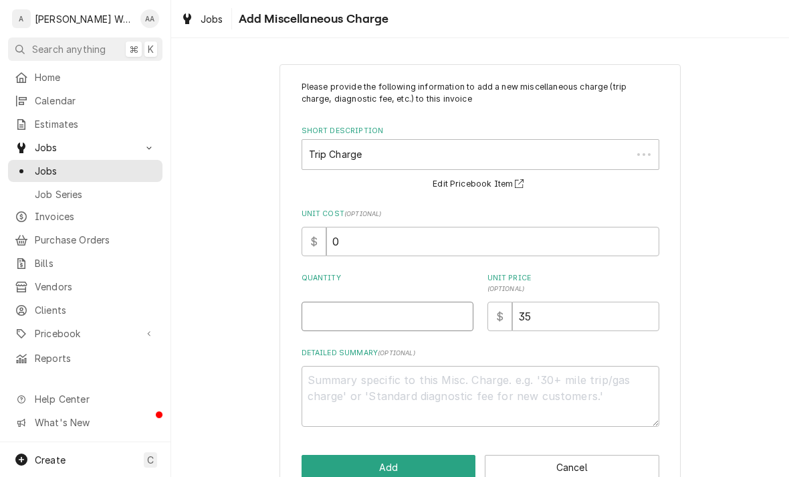
click at [342, 320] on input "Quantity" at bounding box center [388, 316] width 172 height 29
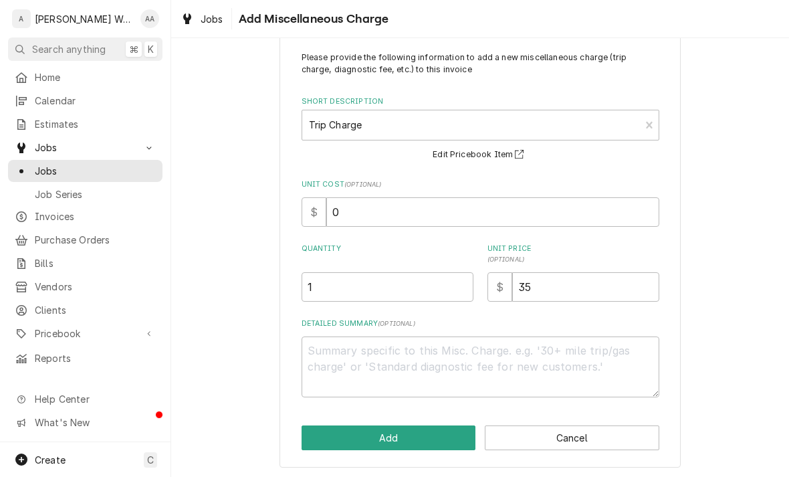
click at [329, 427] on button "Add" at bounding box center [389, 437] width 175 height 25
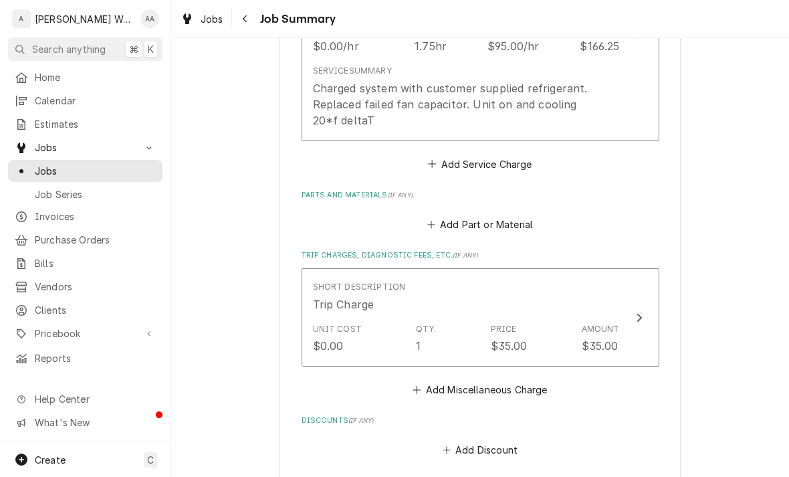
scroll to position [433, 0]
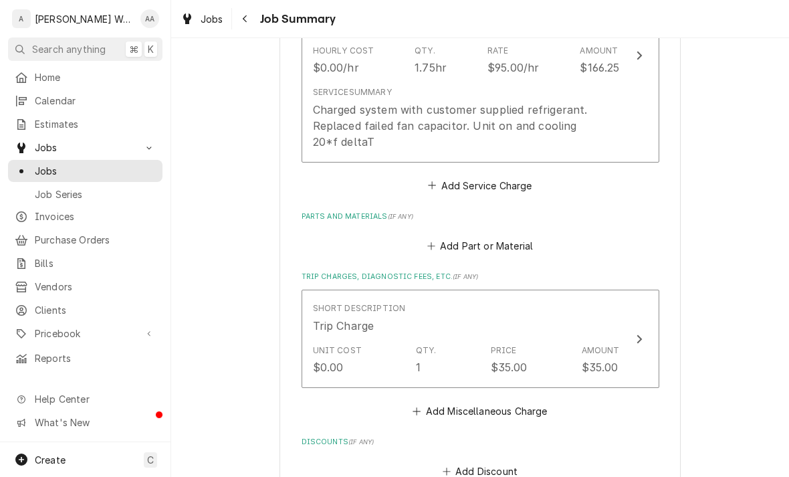
click at [513, 244] on button "Add Part or Material" at bounding box center [480, 246] width 110 height 19
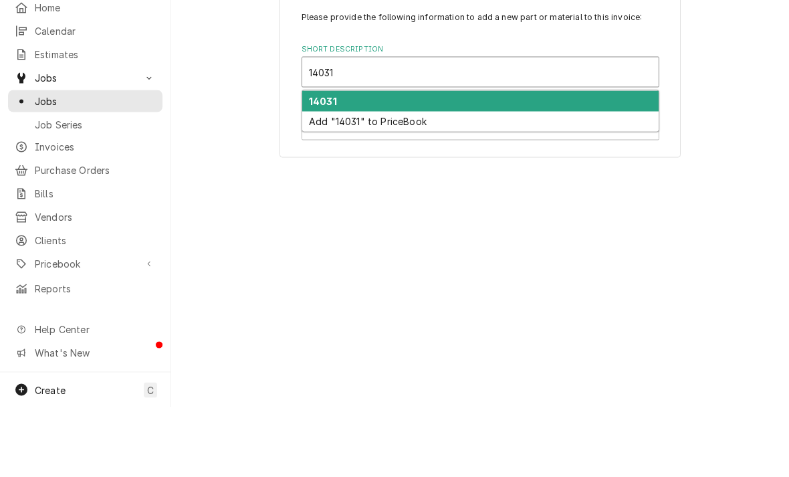
click at [313, 165] on strong "14031" at bounding box center [323, 170] width 28 height 11
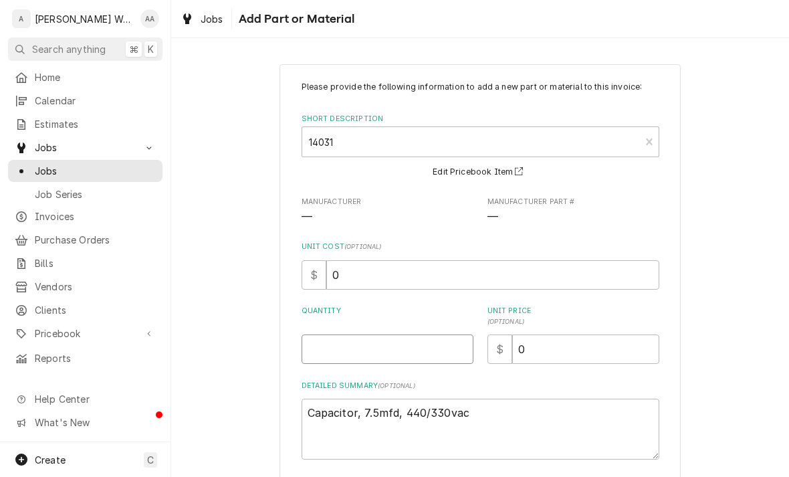
click at [323, 357] on input "Quantity" at bounding box center [388, 348] width 172 height 29
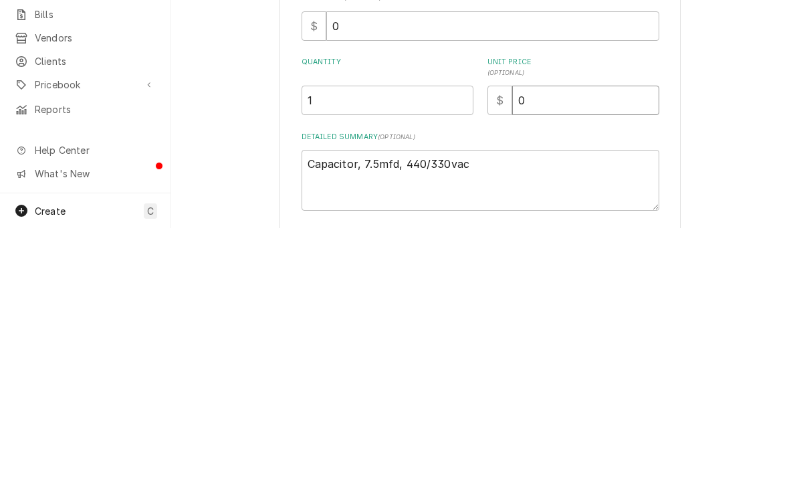
click at [618, 334] on input "0" at bounding box center [585, 348] width 147 height 29
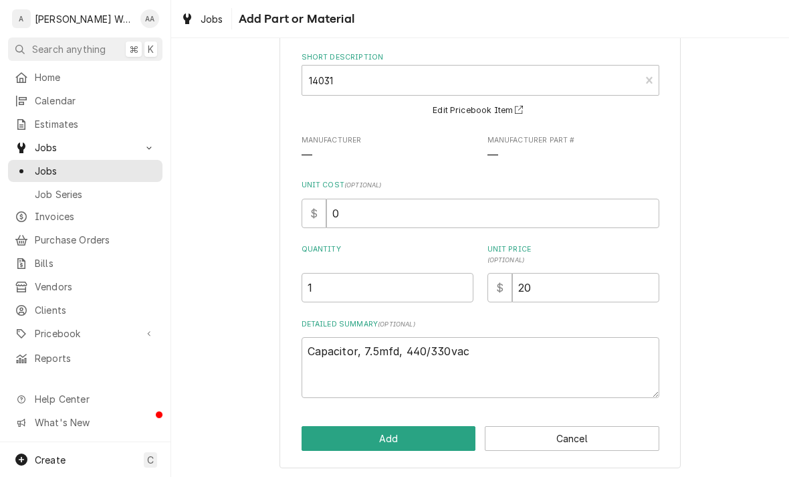
click at [325, 433] on button "Add" at bounding box center [389, 438] width 175 height 25
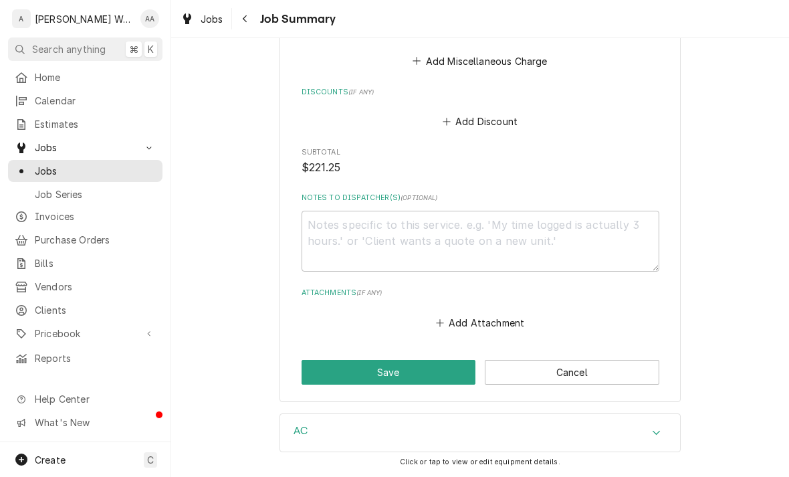
scroll to position [972, 0]
click at [330, 369] on button "Save" at bounding box center [389, 371] width 175 height 25
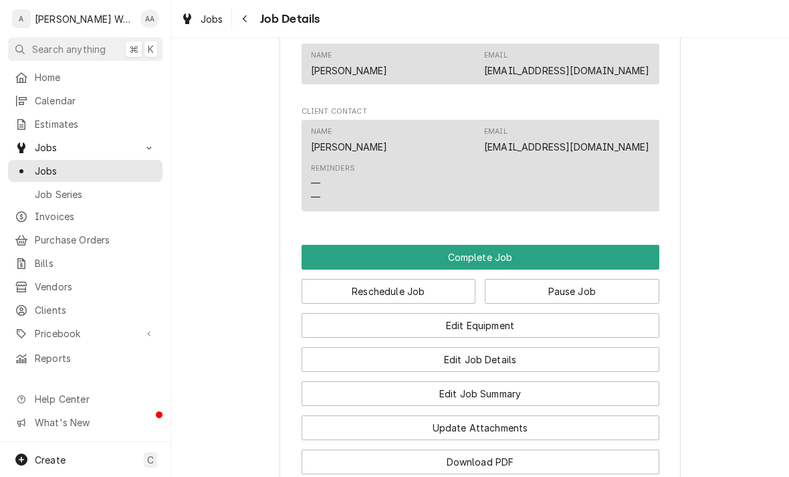
scroll to position [886, 0]
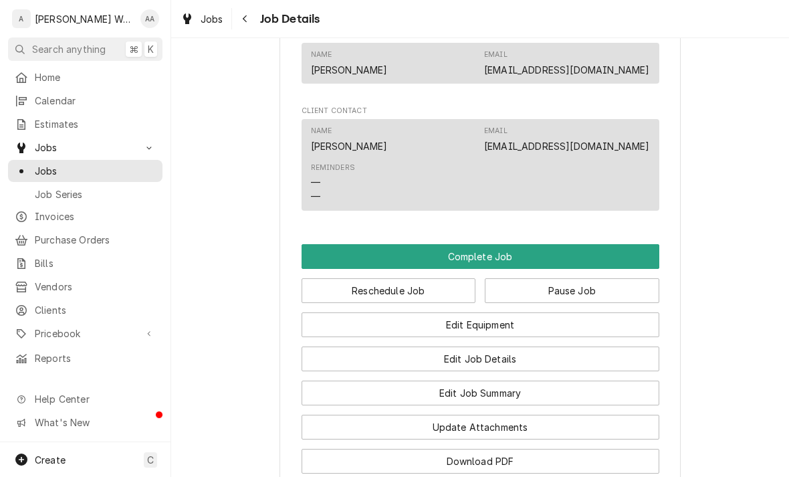
click at [629, 262] on button "Complete Job" at bounding box center [481, 256] width 358 height 25
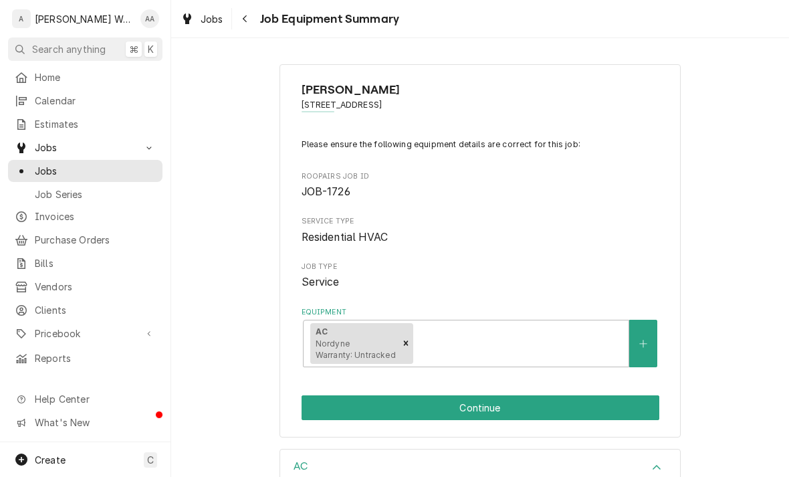
click at [609, 409] on button "Continue" at bounding box center [481, 407] width 358 height 25
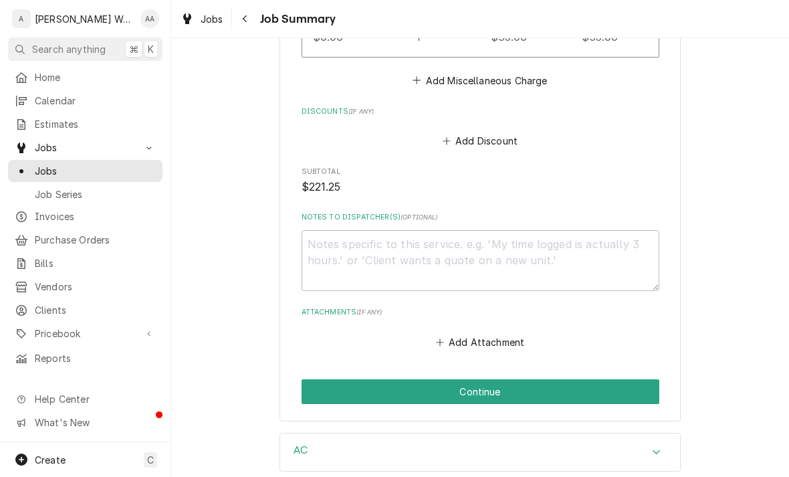
scroll to position [985, 0]
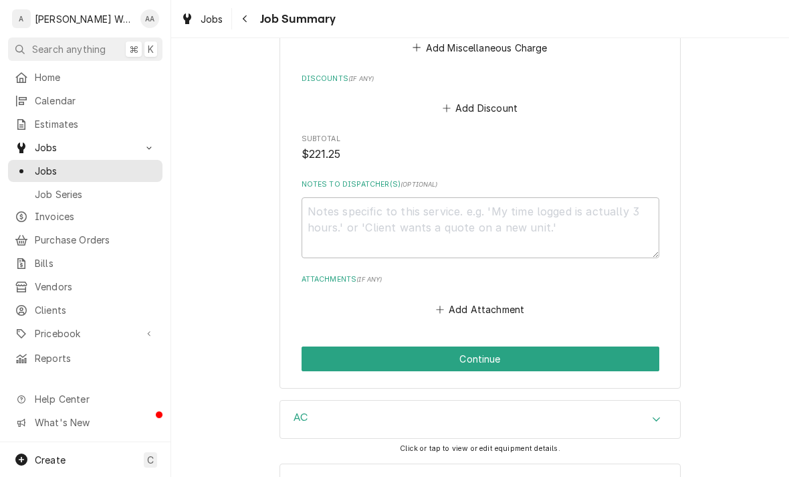
click at [492, 102] on button "Add Discount" at bounding box center [480, 108] width 80 height 19
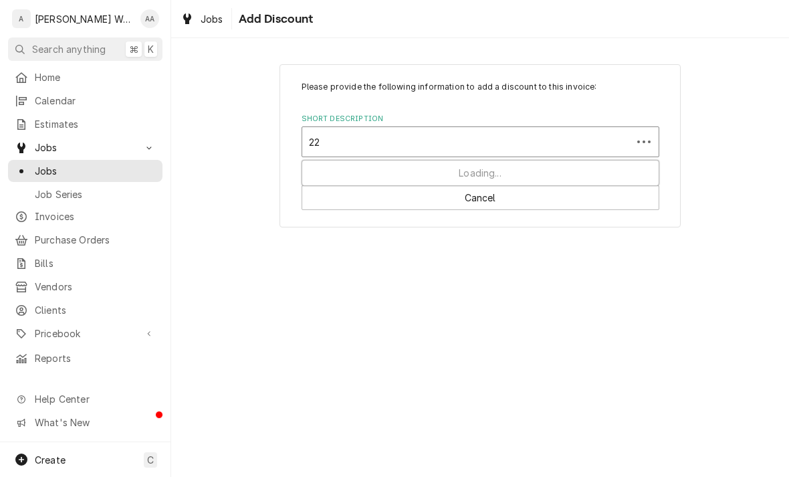
type input "221"
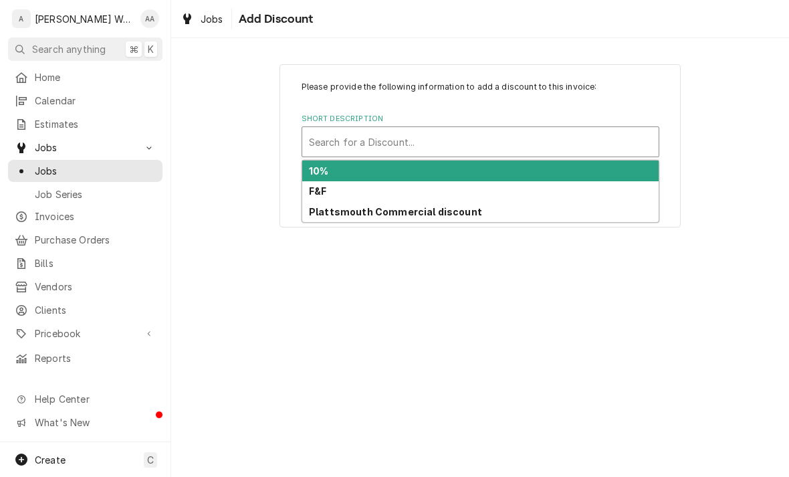
click at [318, 187] on strong "F&F" at bounding box center [317, 190] width 17 height 11
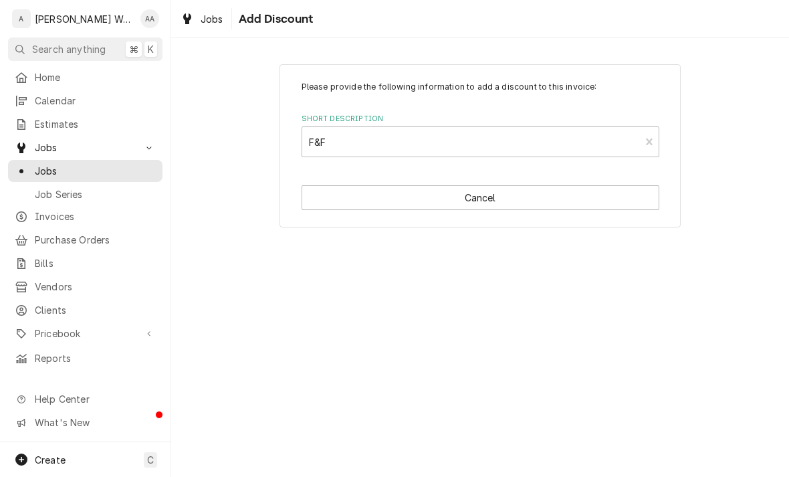
type textarea "x"
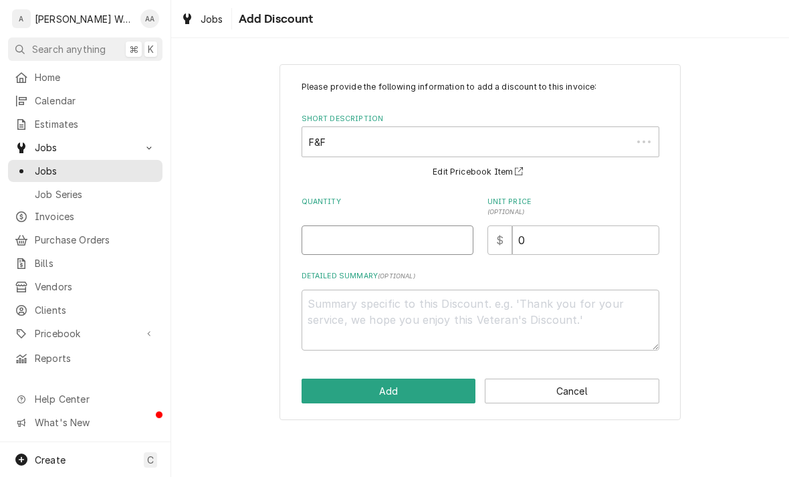
click at [325, 244] on input "Quantity" at bounding box center [388, 239] width 172 height 29
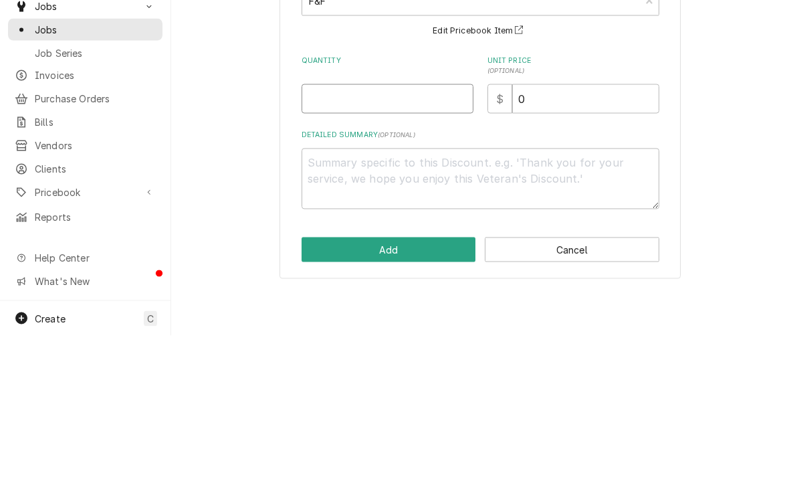
type input "1"
type textarea "x"
type input "1"
click at [621, 225] on input "0" at bounding box center [585, 239] width 147 height 29
type textarea "x"
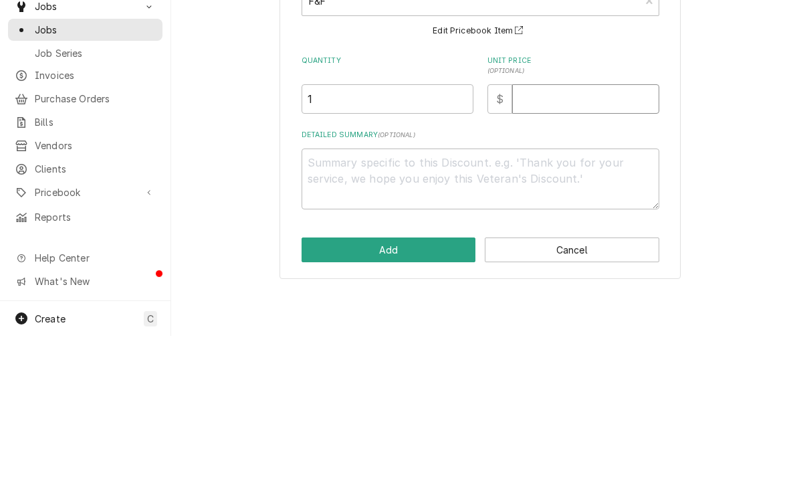
type input "2"
type textarea "x"
type input "22"
type textarea "x"
type input "221"
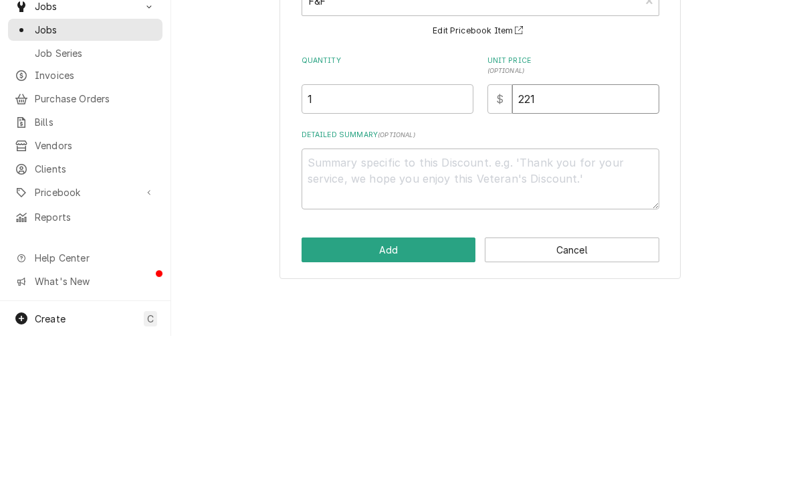
type textarea "x"
type input "221.2"
type textarea "x"
type input "221.25"
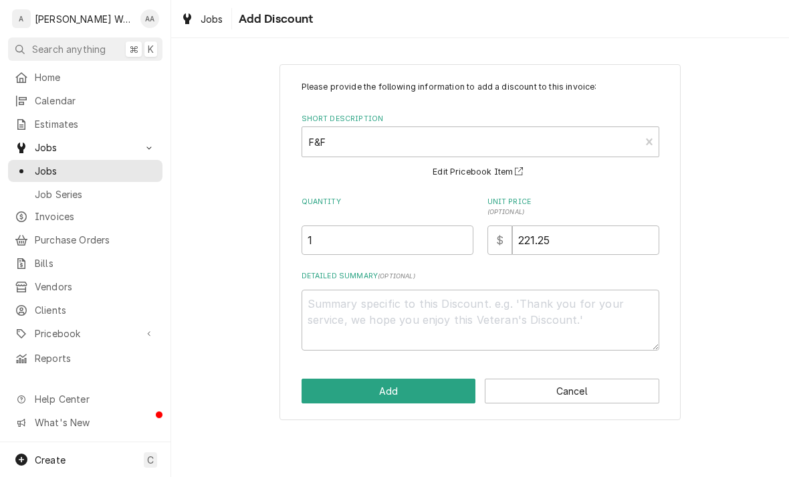
click at [324, 393] on button "Add" at bounding box center [389, 391] width 175 height 25
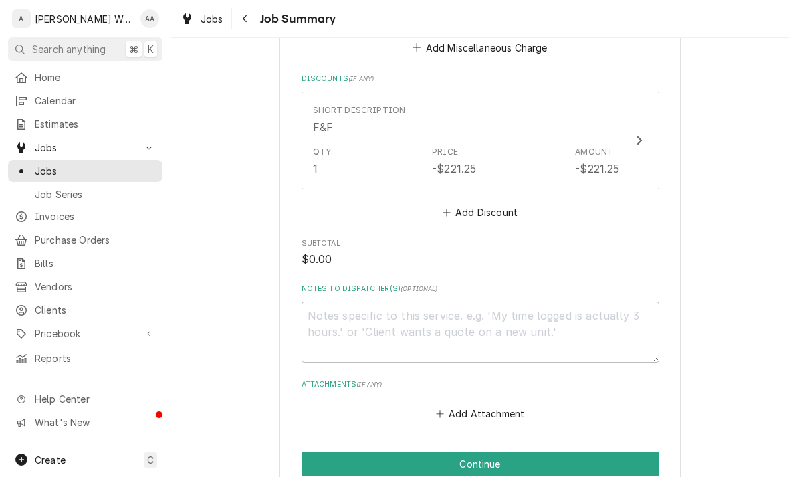
scroll to position [1025, 0]
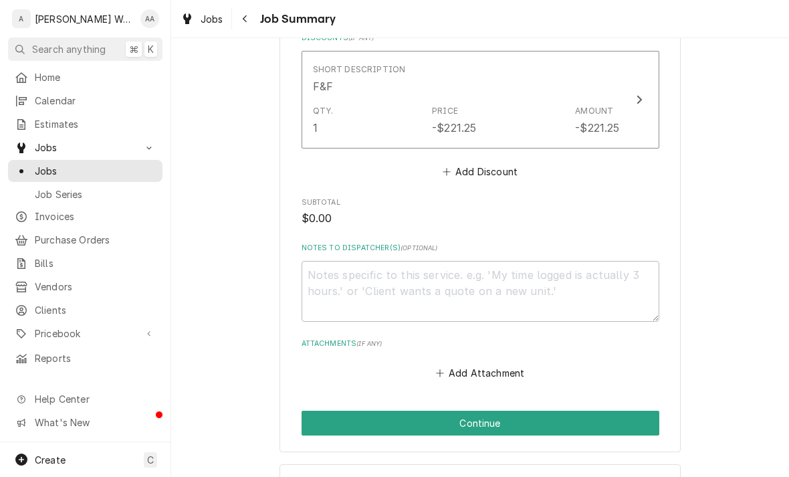
click at [625, 419] on button "Continue" at bounding box center [481, 423] width 358 height 25
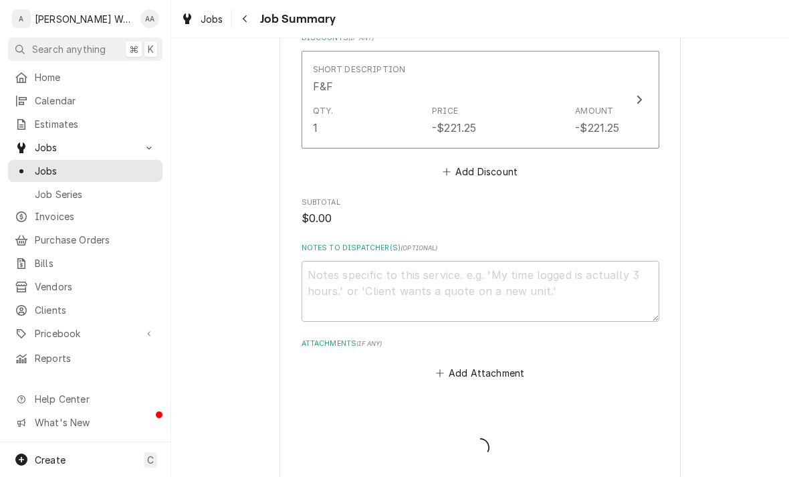
type textarea "x"
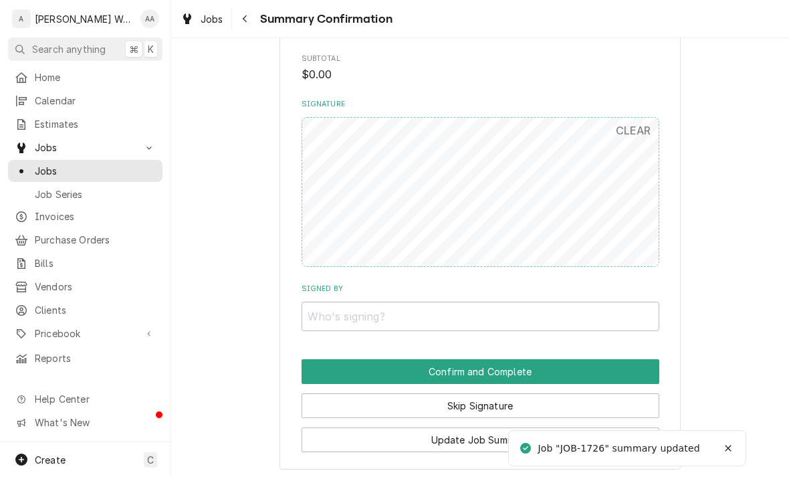
scroll to position [969, 0]
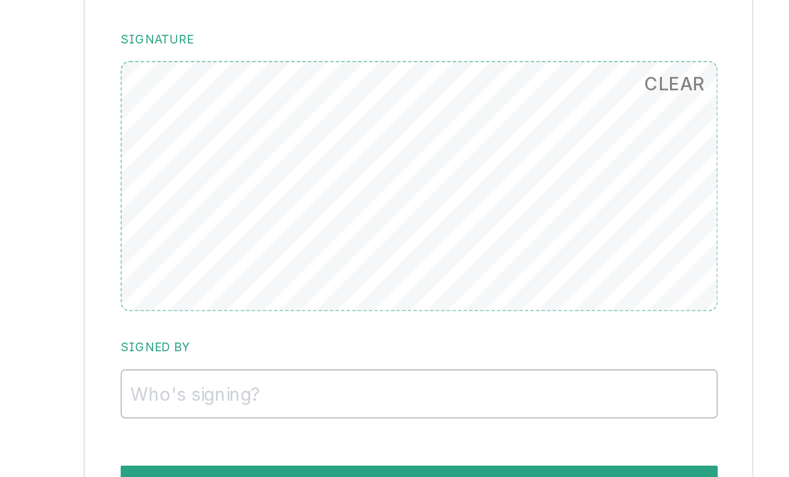
click at [608, 111] on button "CLEAR" at bounding box center [634, 124] width 52 height 27
click at [302, 296] on input "Signed By" at bounding box center [481, 310] width 358 height 29
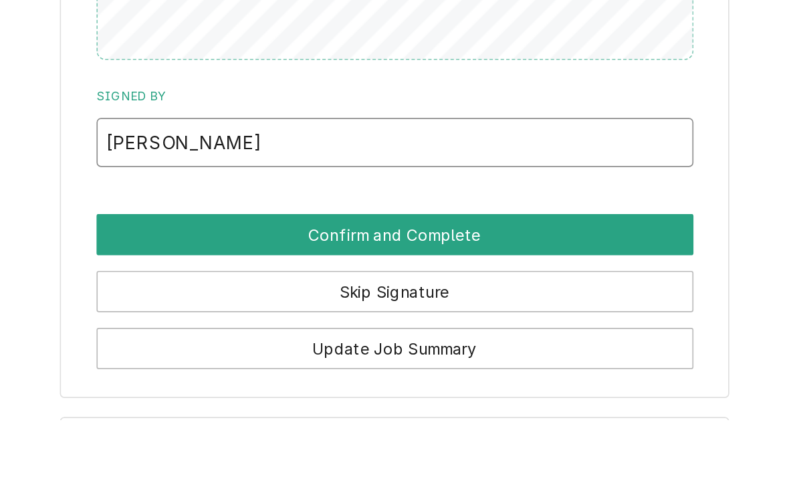
type input "[PERSON_NAME]"
click at [302, 353] on button "Confirm and Complete" at bounding box center [481, 365] width 358 height 25
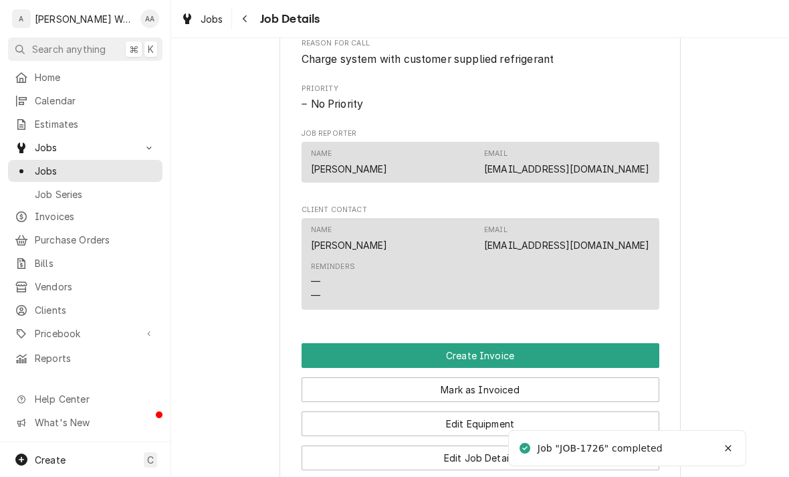
scroll to position [751, 0]
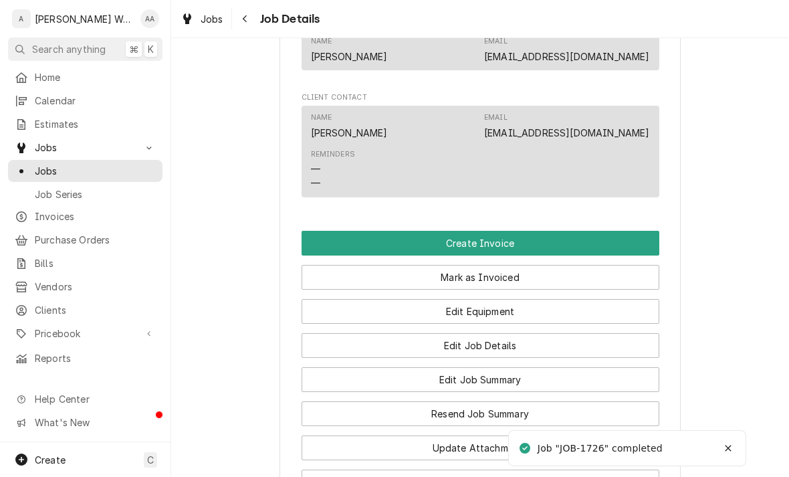
click at [627, 240] on button "Create Invoice" at bounding box center [481, 243] width 358 height 25
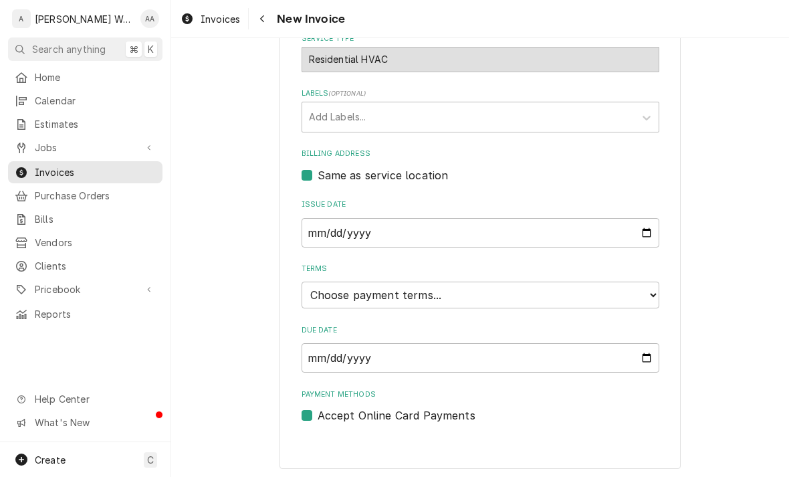
scroll to position [333, 0]
click at [637, 296] on select "Choose payment terms... Same Day Net 7 Net 14 Net 21 Net 30 Net 45 Net 60 Net 90" at bounding box center [481, 295] width 358 height 27
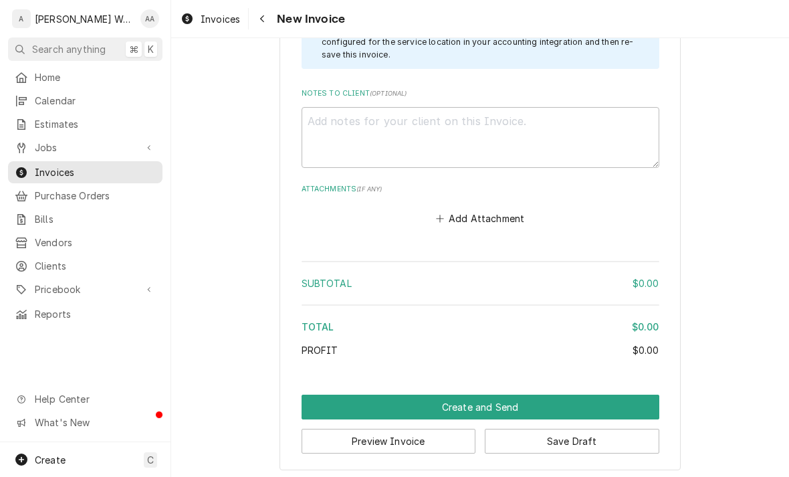
click at [624, 399] on button "Create and Send" at bounding box center [481, 407] width 358 height 25
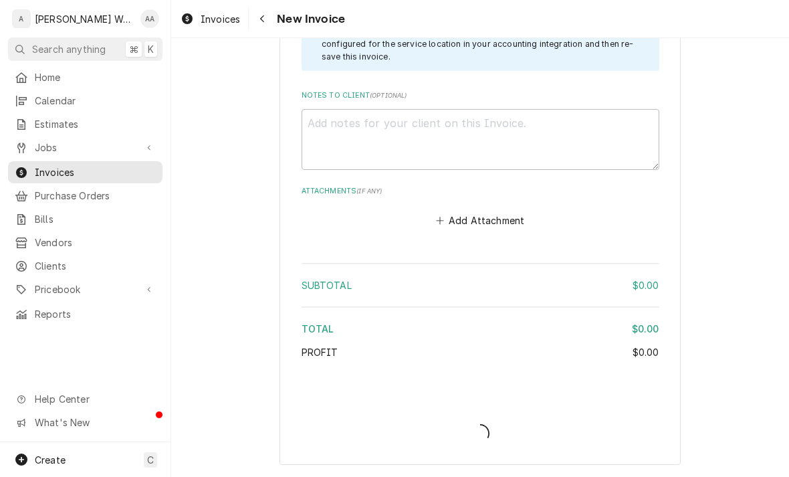
scroll to position [1706, 0]
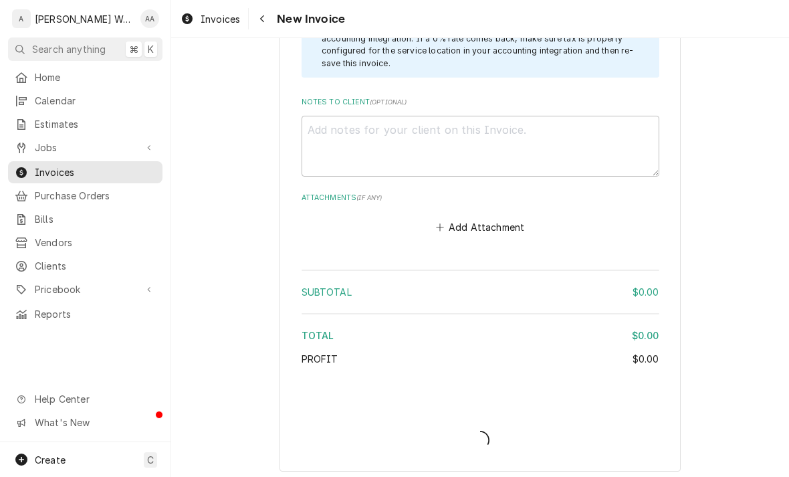
type textarea "x"
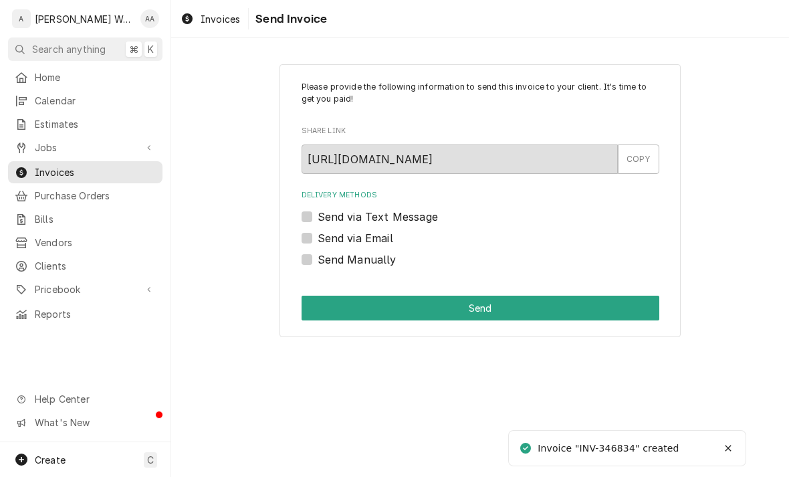
click at [318, 241] on label "Send via Email" at bounding box center [356, 238] width 76 height 16
click at [318, 241] on input "Send via Email" at bounding box center [497, 244] width 358 height 29
checkbox input "true"
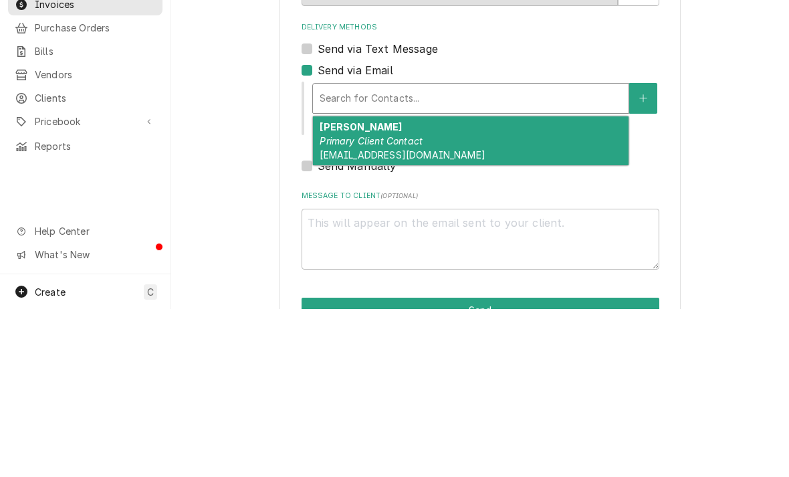
click at [344, 303] on em "Primary Client Contact" at bounding box center [371, 308] width 103 height 11
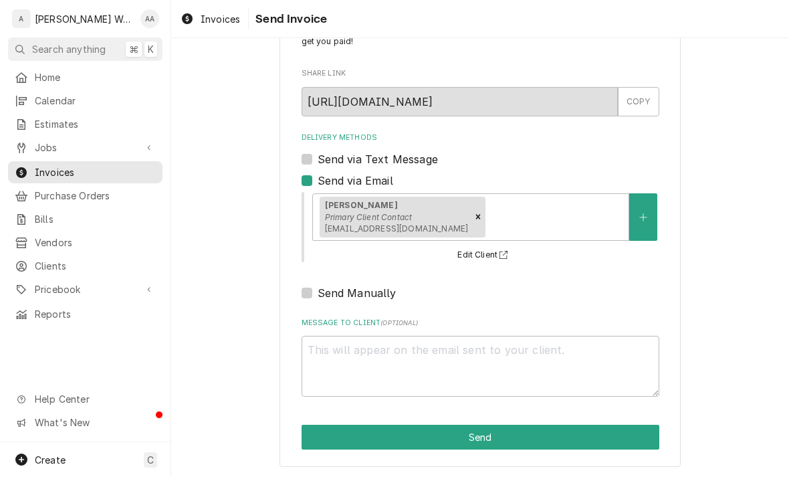
scroll to position [56, 0]
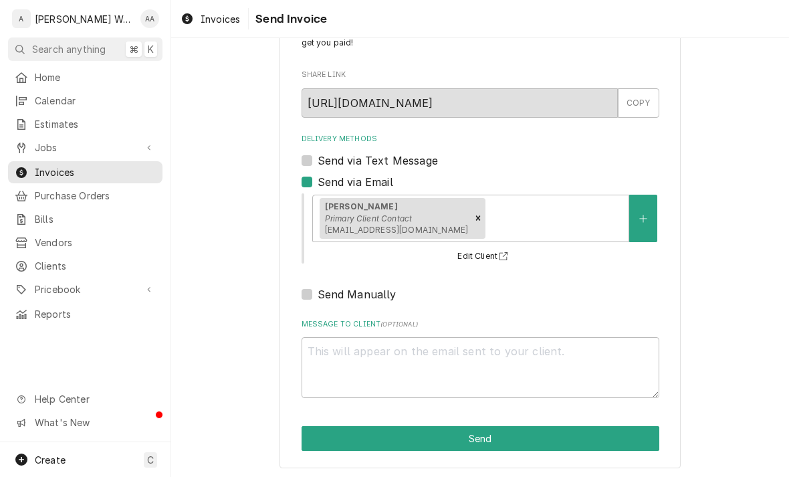
click at [617, 431] on button "Send" at bounding box center [481, 438] width 358 height 25
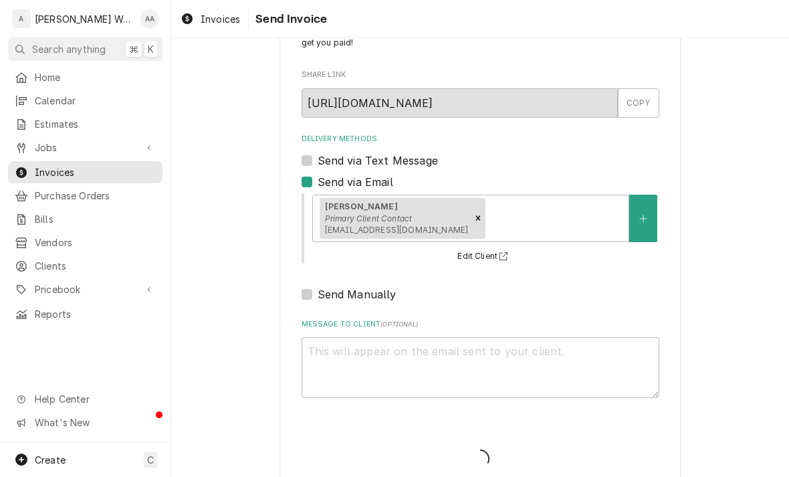
type textarea "x"
